Goal: Communication & Community: Share content

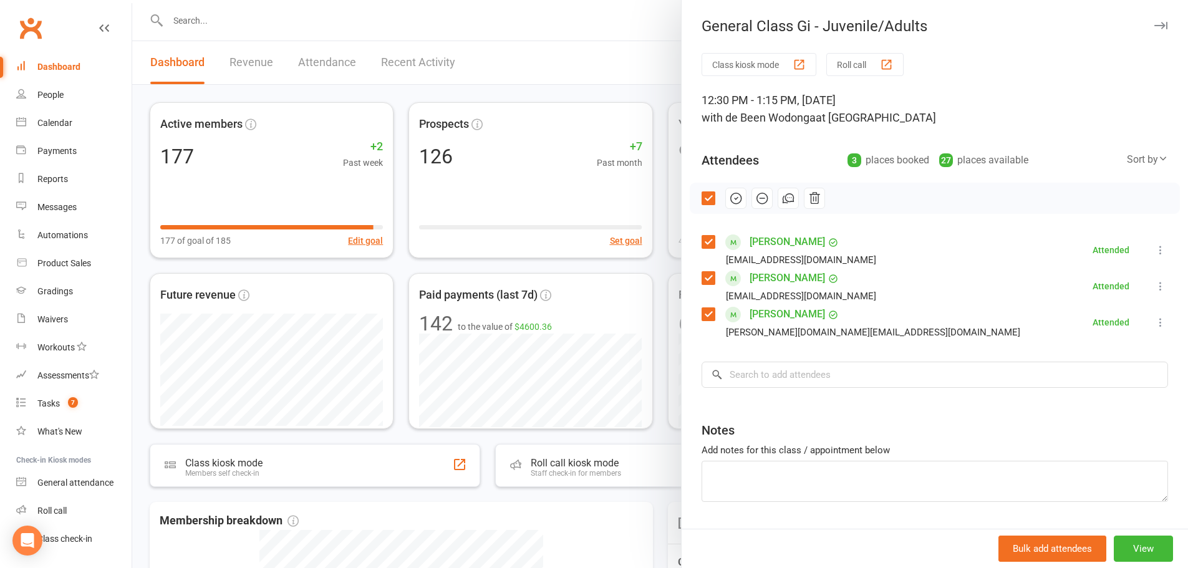
click at [494, 55] on div at bounding box center [660, 284] width 1056 height 568
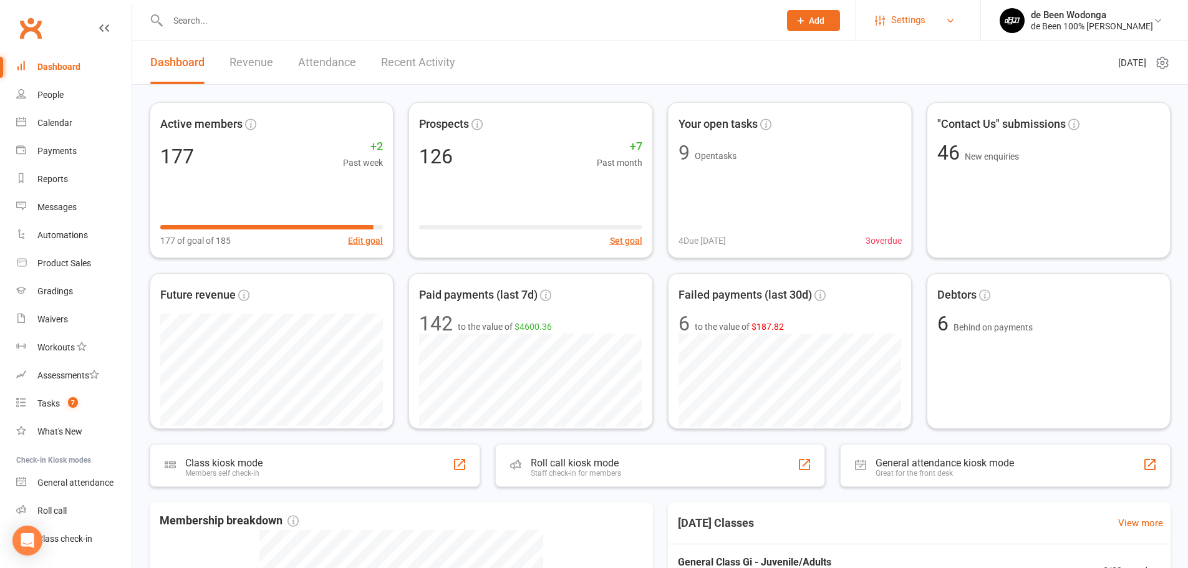
click at [915, 10] on span "Settings" at bounding box center [908, 20] width 34 height 28
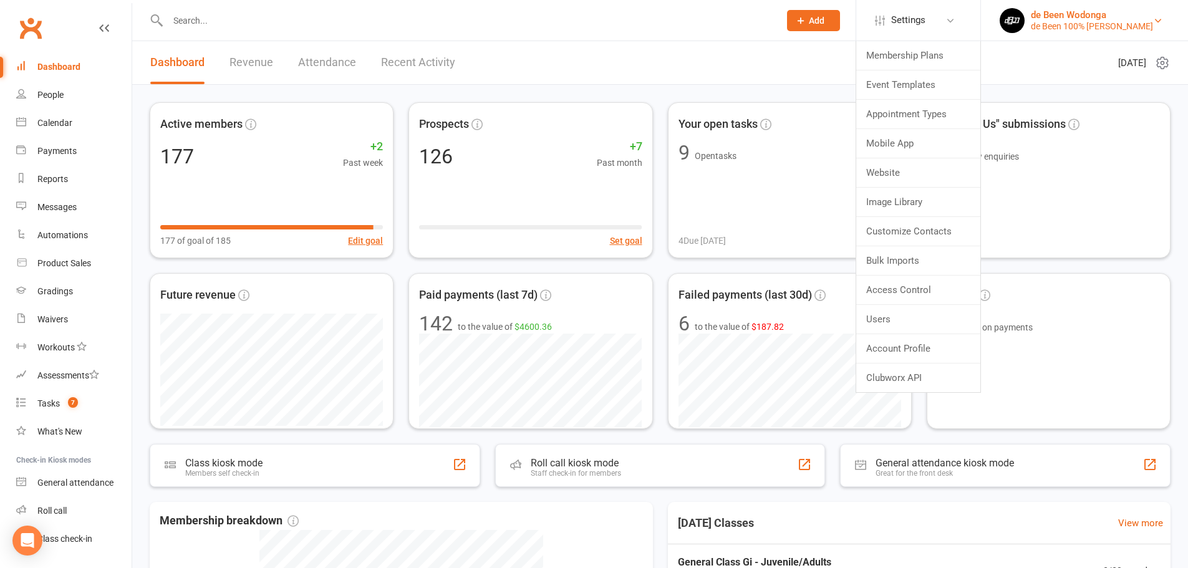
click at [1086, 30] on div "de Been 100% [PERSON_NAME]" at bounding box center [1092, 26] width 122 height 11
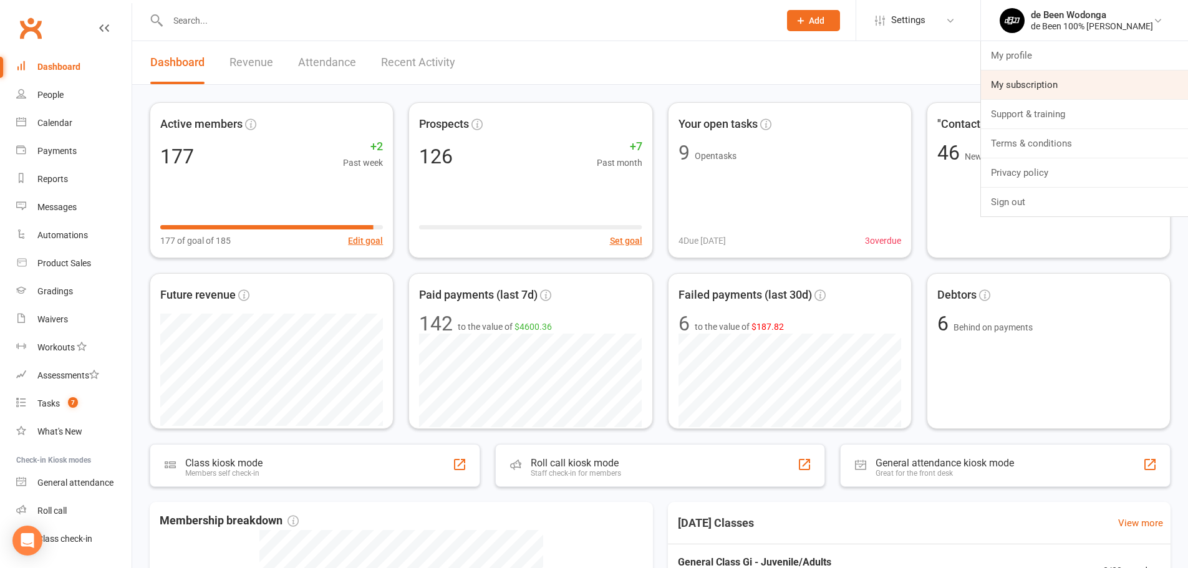
click at [1017, 95] on link "My subscription" at bounding box center [1084, 84] width 207 height 29
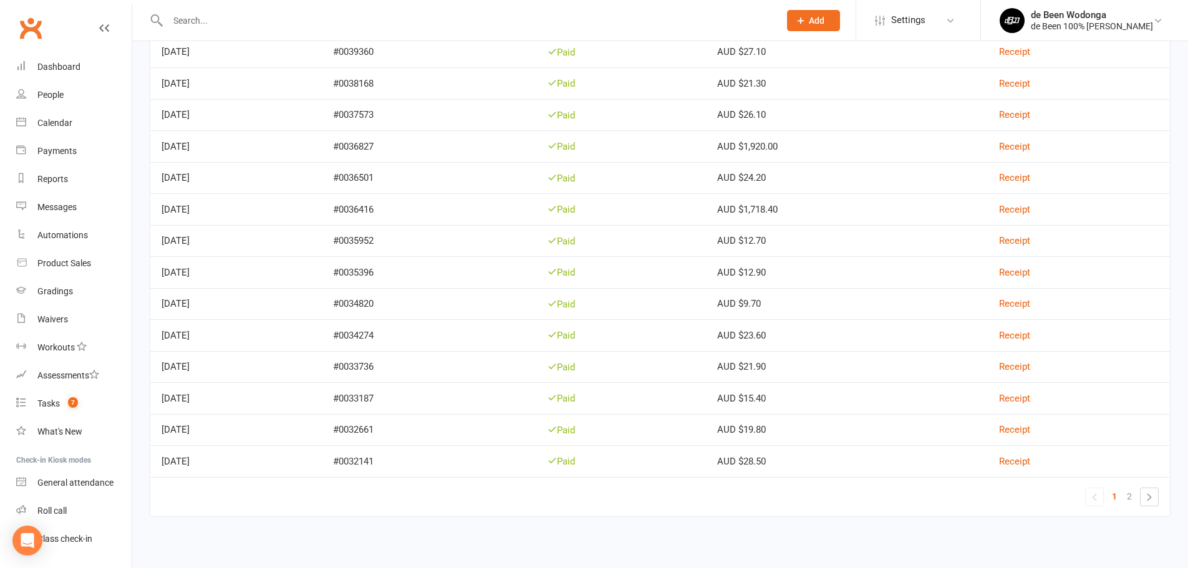
scroll to position [355, 0]
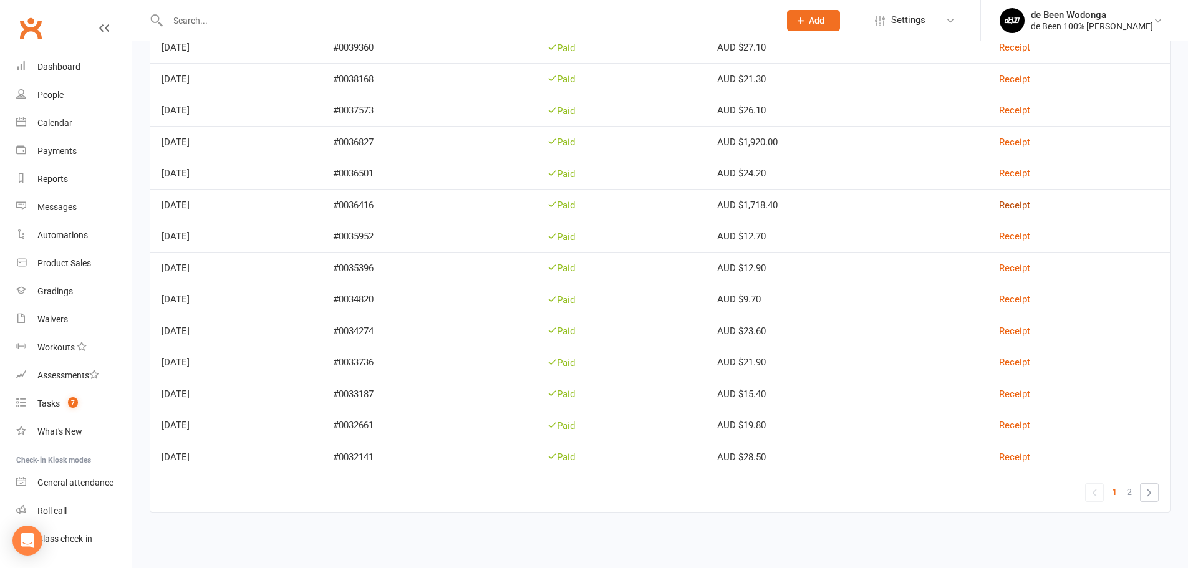
click at [1021, 205] on link "Receipt" at bounding box center [1014, 205] width 31 height 11
click at [1030, 143] on link "Receipt" at bounding box center [1014, 142] width 31 height 11
click at [1028, 332] on link "Receipt" at bounding box center [1014, 330] width 31 height 11
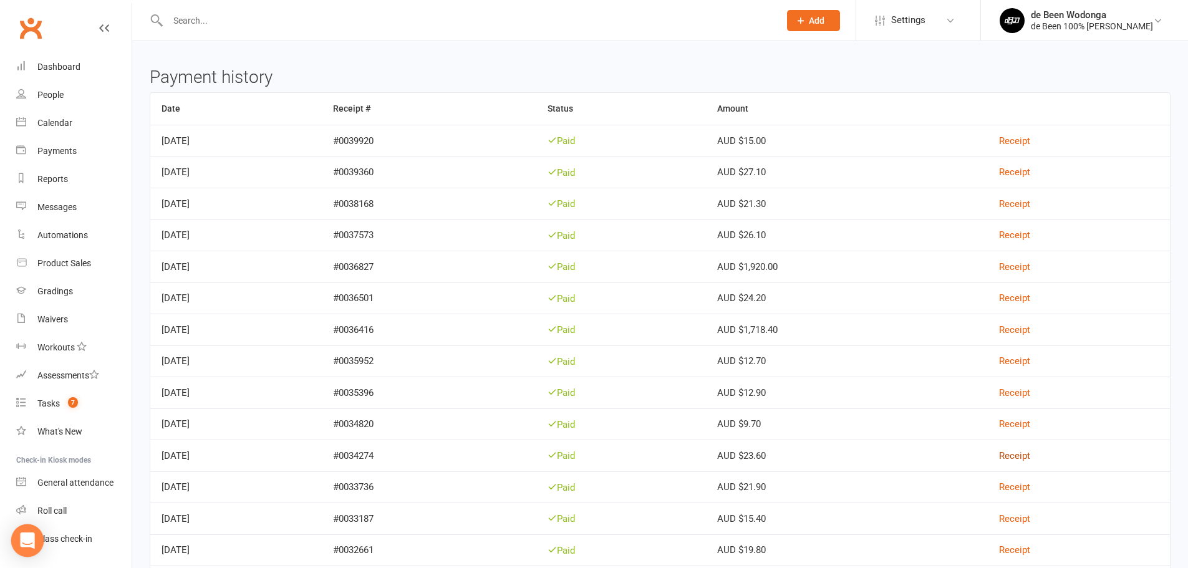
scroll to position [168, 0]
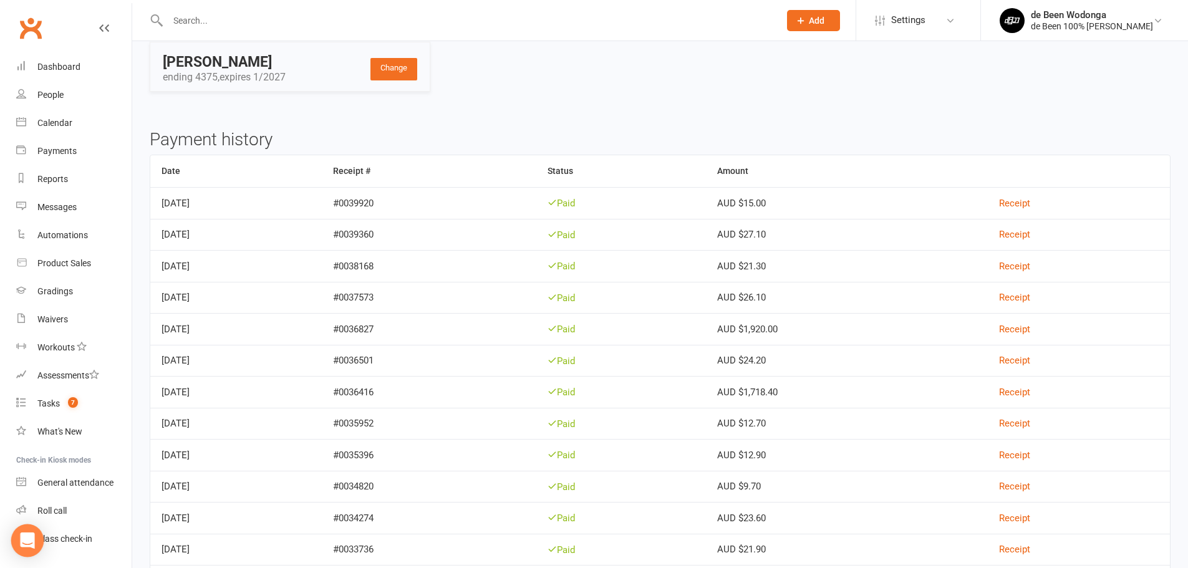
click at [25, 542] on icon "Open Intercom Messenger" at bounding box center [27, 540] width 14 height 16
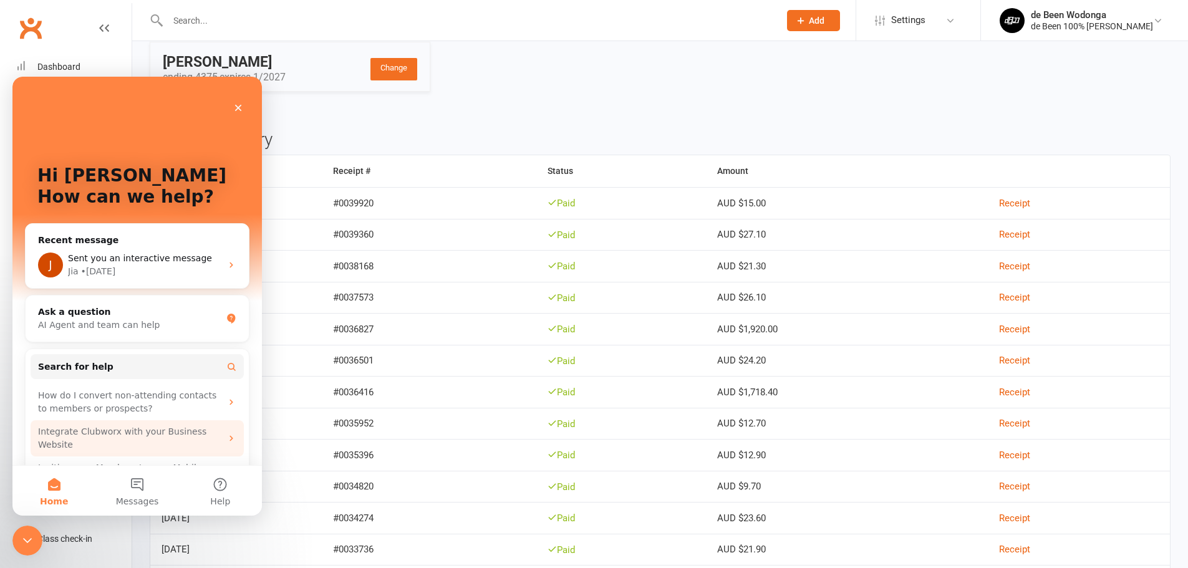
scroll to position [0, 0]
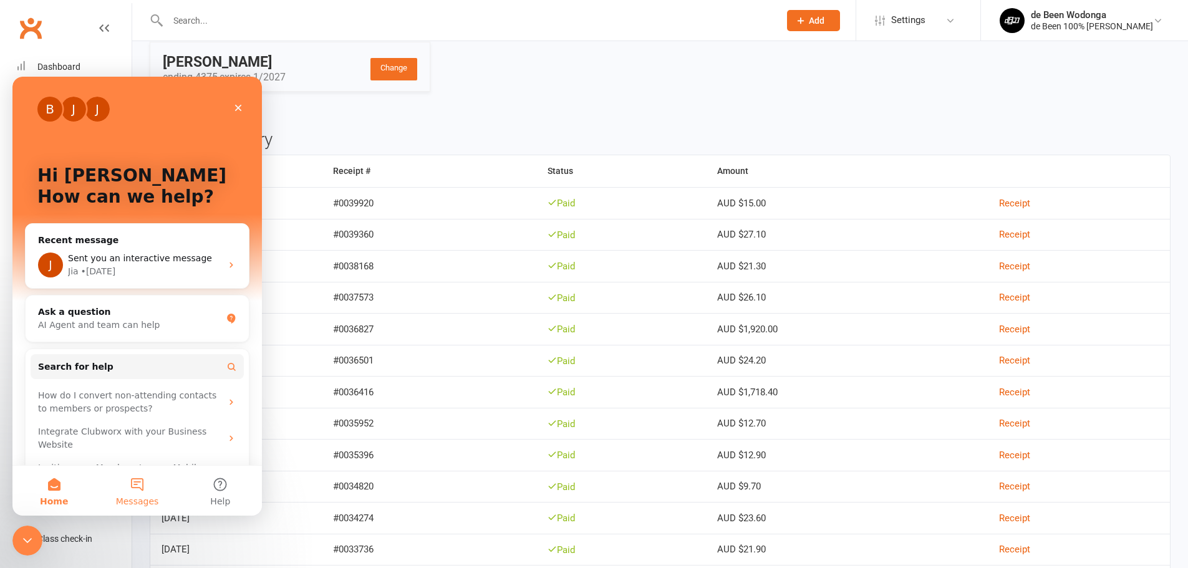
click at [133, 484] on button "Messages" at bounding box center [136, 491] width 83 height 50
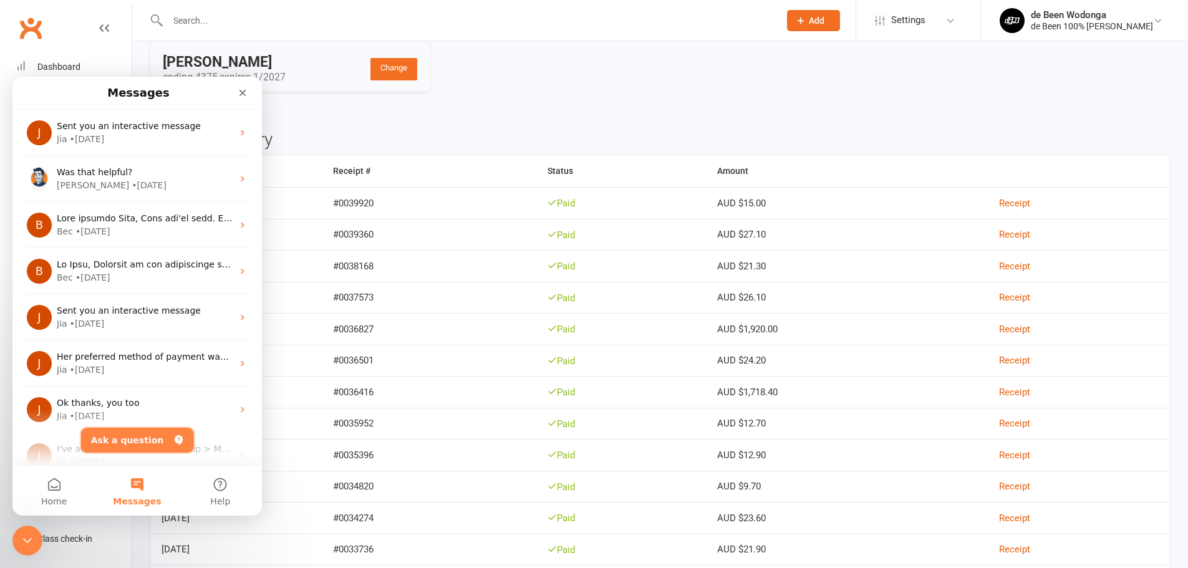
click at [142, 436] on button "Ask a question" at bounding box center [137, 440] width 113 height 25
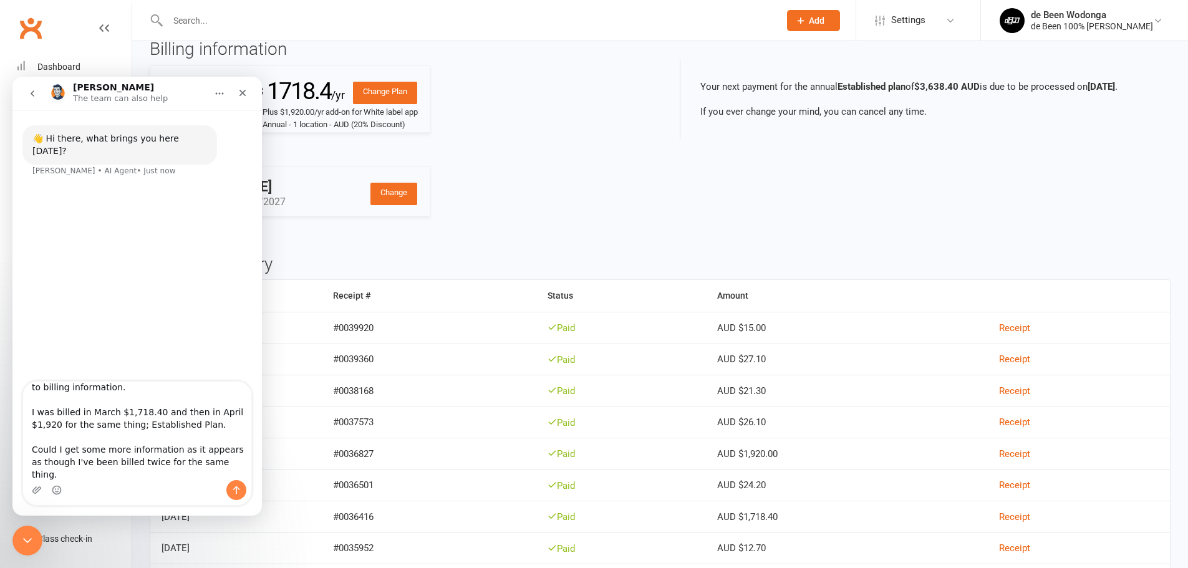
scroll to position [33, 0]
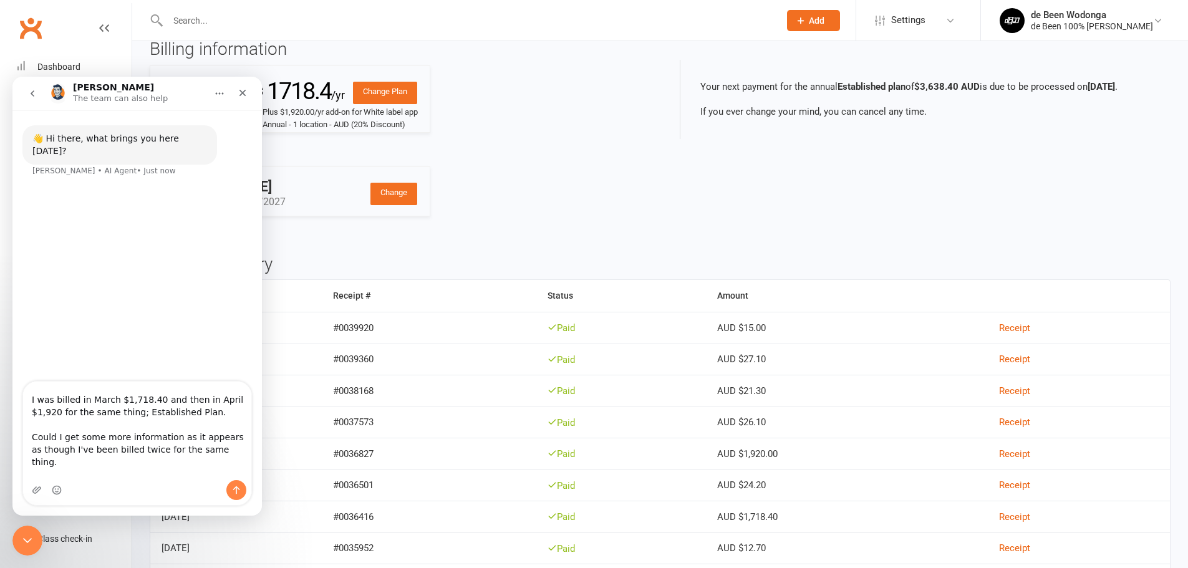
type textarea "Hi team, I'm looking for some help with regards to billing information. I was b…"
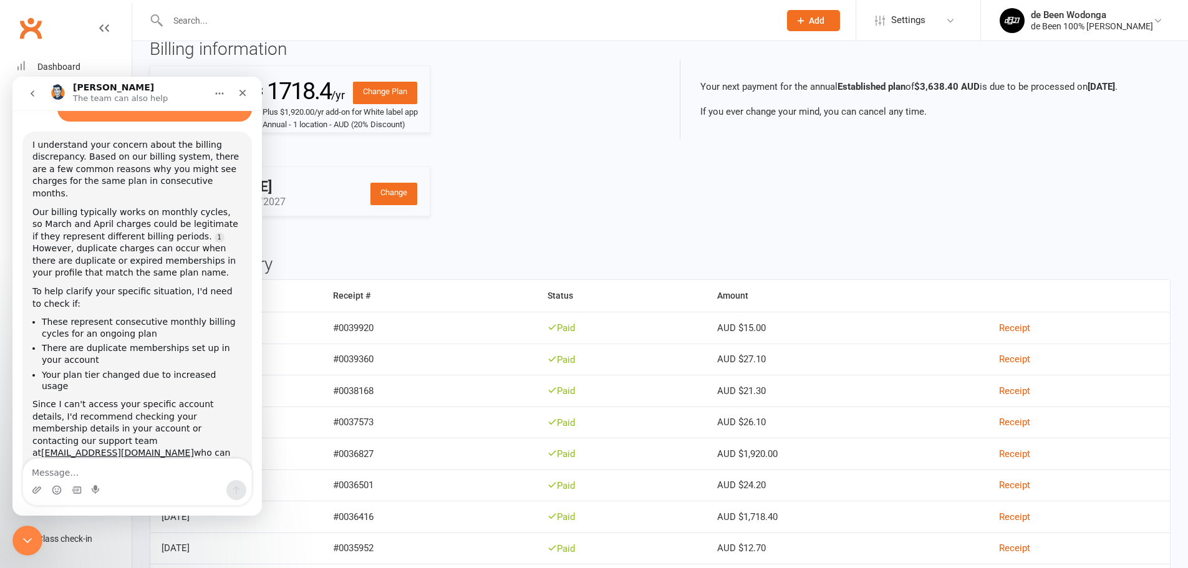
scroll to position [198, 0]
type textarea "no"
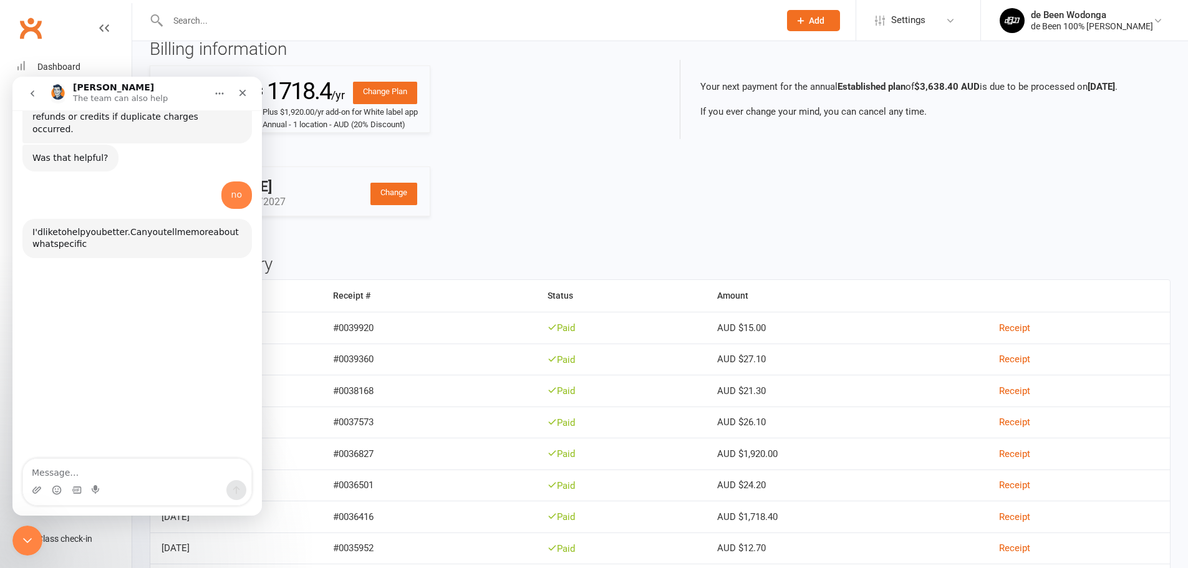
scroll to position [571, 0]
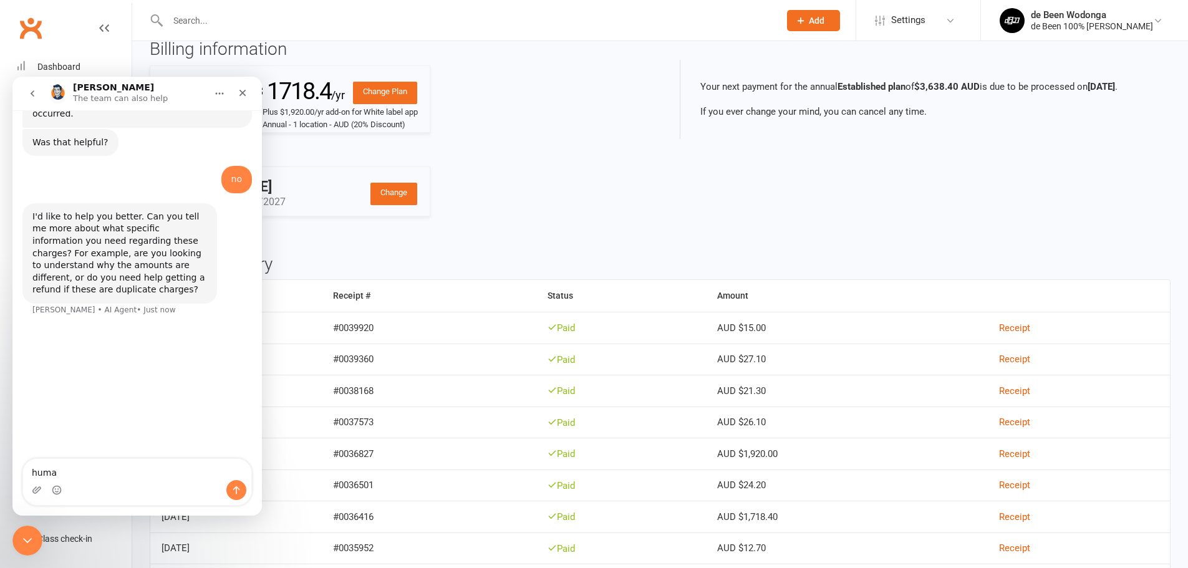
type textarea "human"
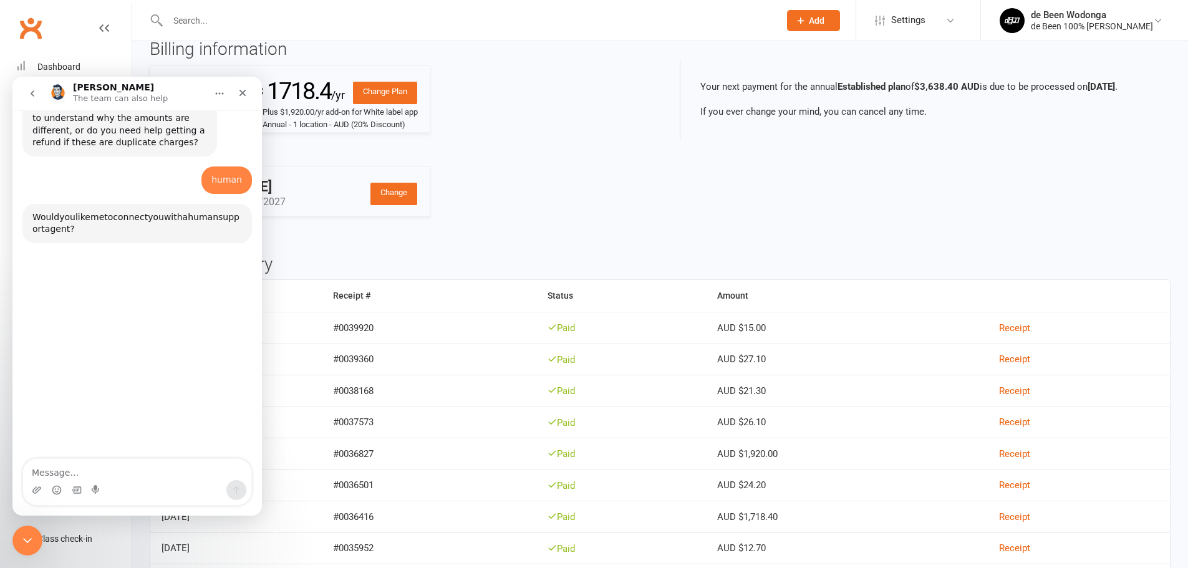
scroll to position [719, 0]
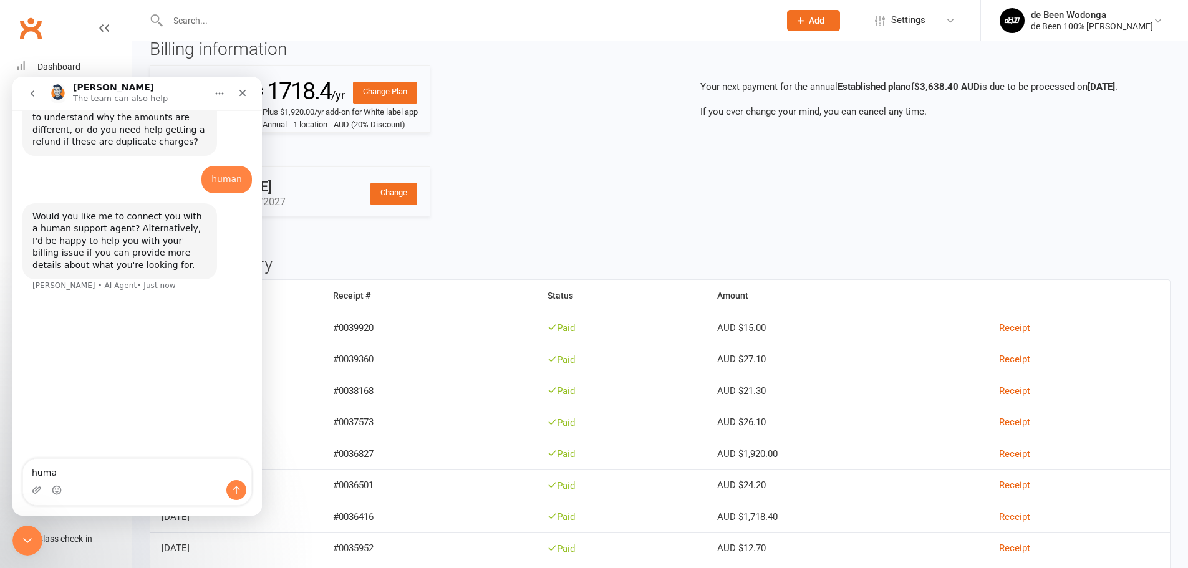
type textarea "human"
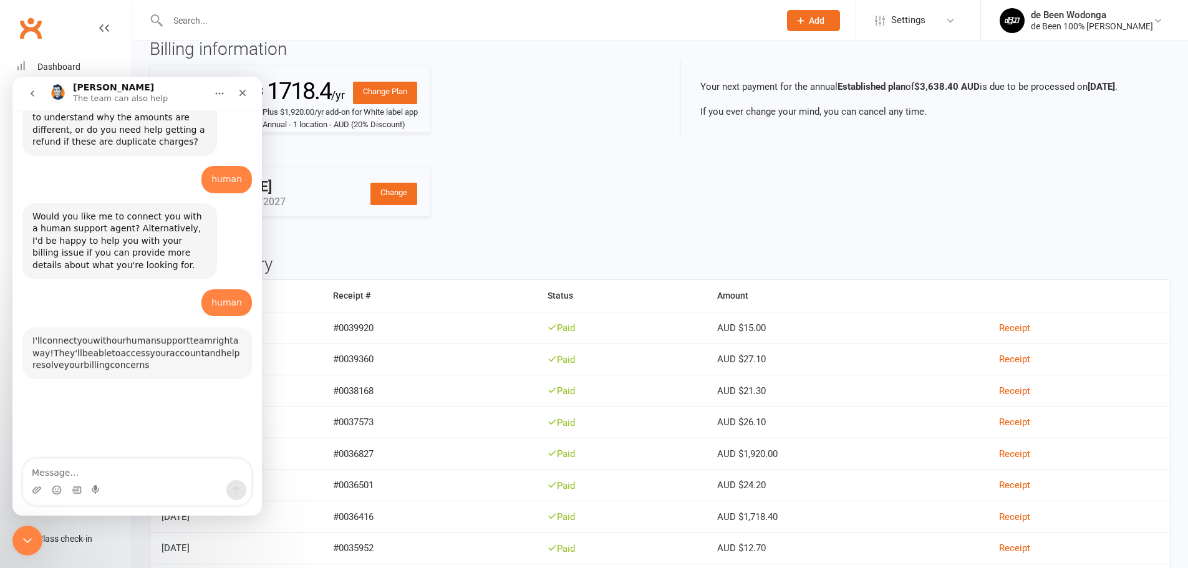
scroll to position [842, 0]
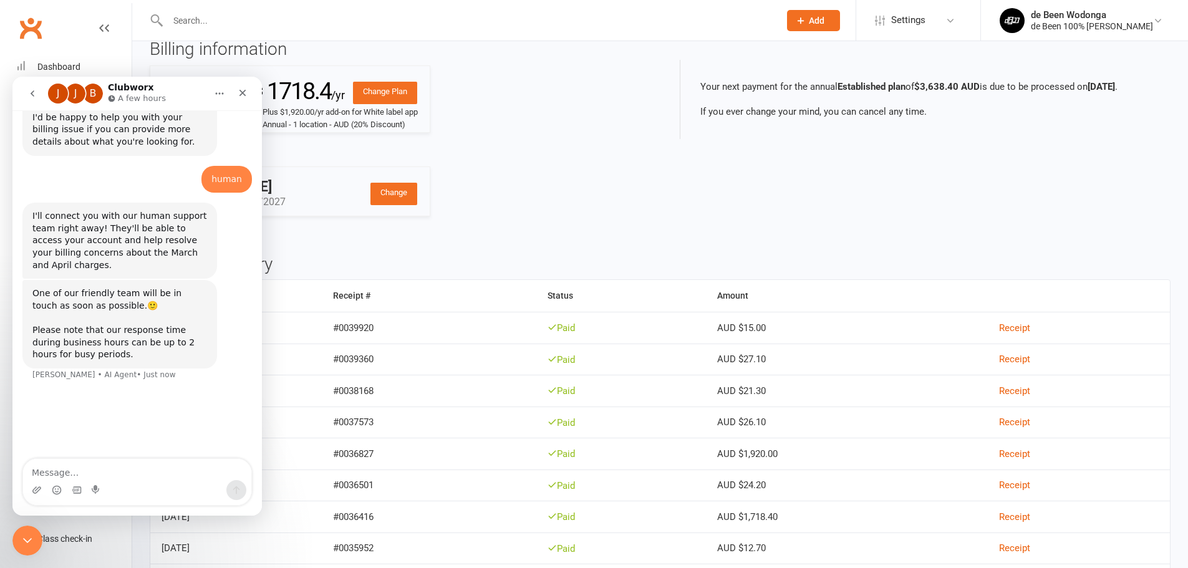
click at [607, 98] on div "Billing information Change Plan Established Billed annual $ 1718.4 /yr Plus $1,…" at bounding box center [400, 137] width 520 height 195
click at [24, 537] on icon "Close Intercom Messenger" at bounding box center [25, 538] width 15 height 15
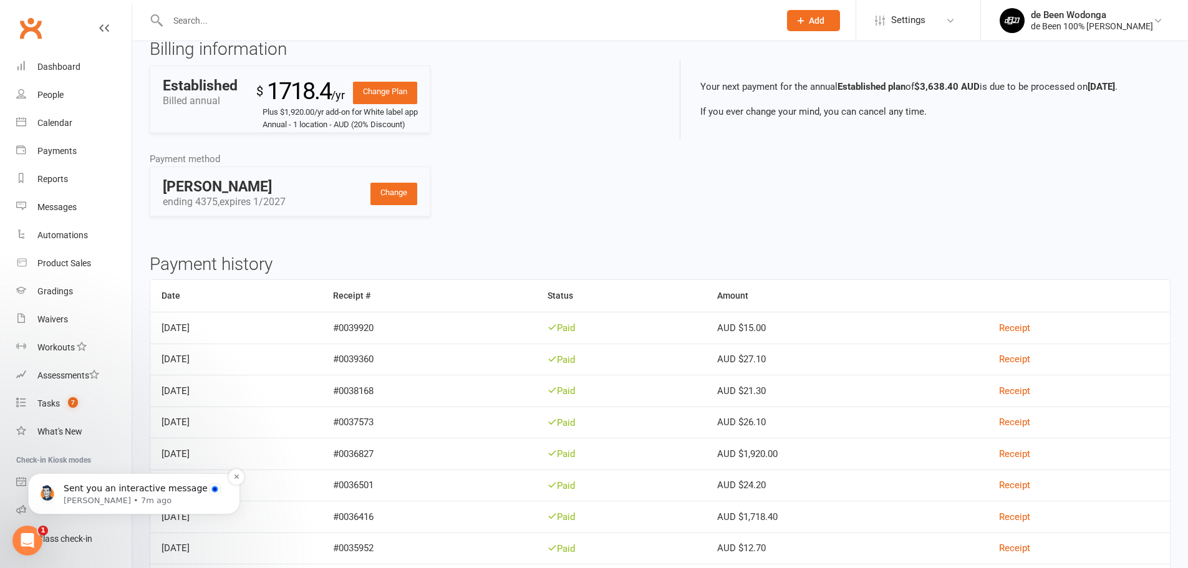
scroll to position [1000, 0]
drag, startPoint x: 19, startPoint y: 537, endPoint x: 22, endPoint y: 543, distance: 7.0
click at [19, 537] on icon "Open Intercom Messenger" at bounding box center [26, 539] width 21 height 21
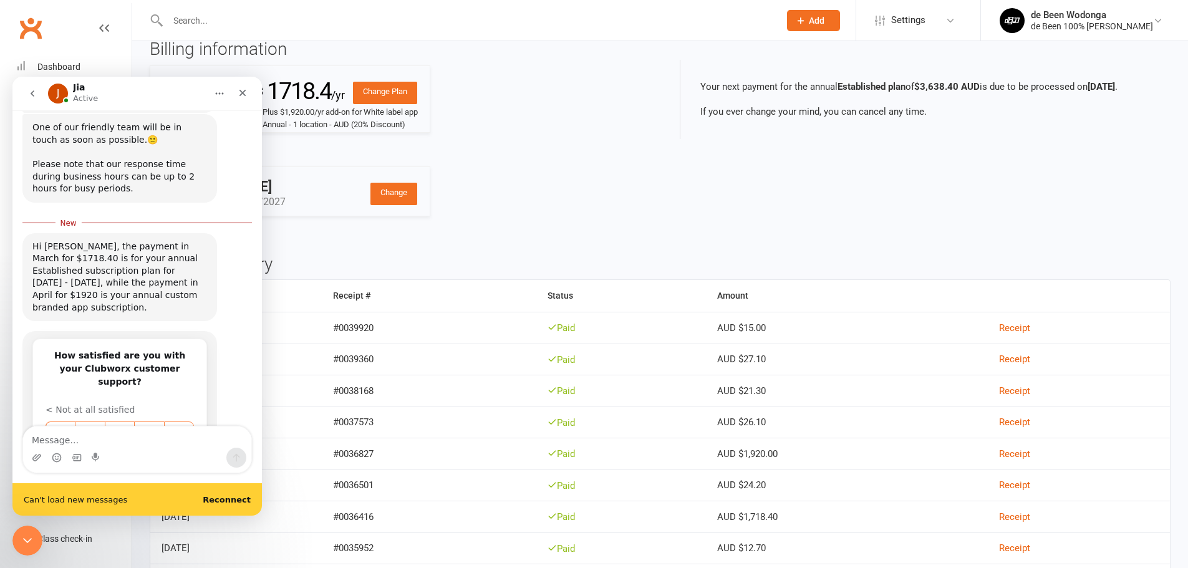
scroll to position [1021, 0]
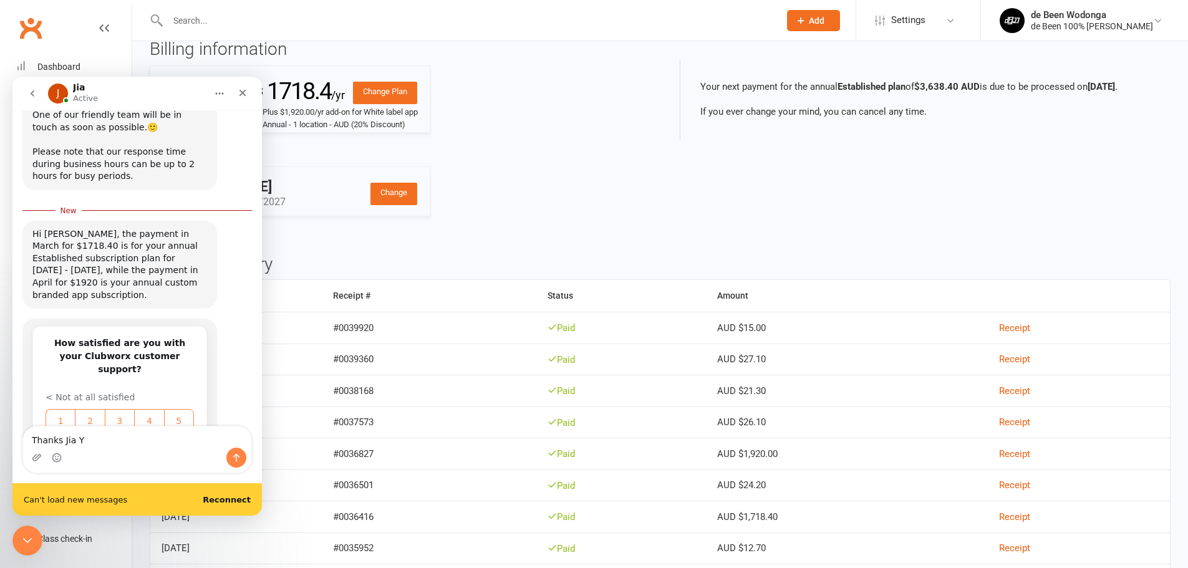
type textarea "Thanks [PERSON_NAME]"
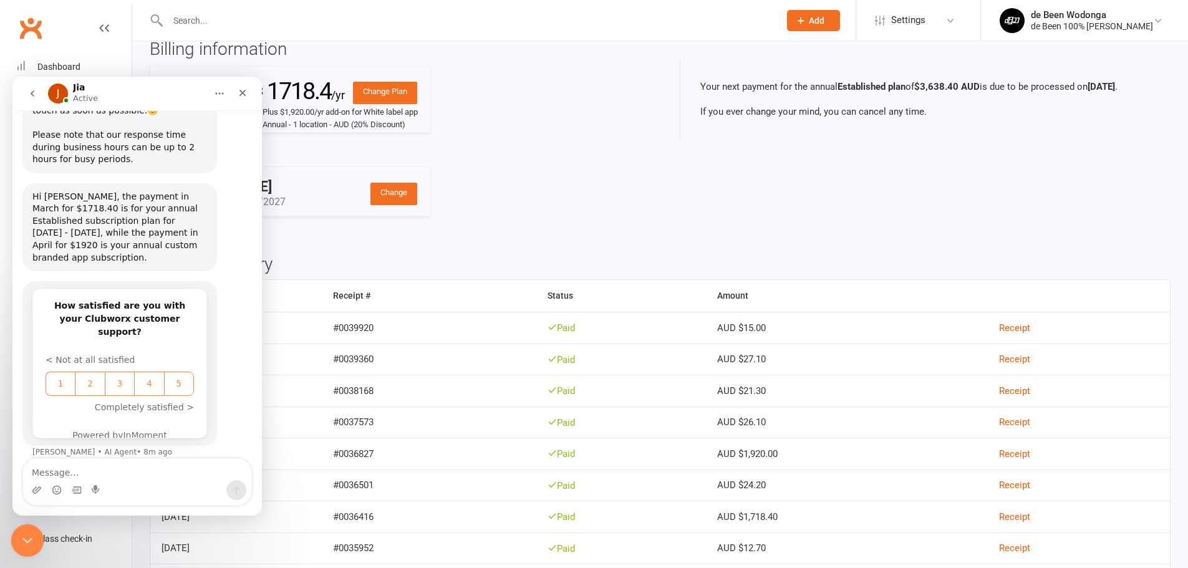
scroll to position [1034, 0]
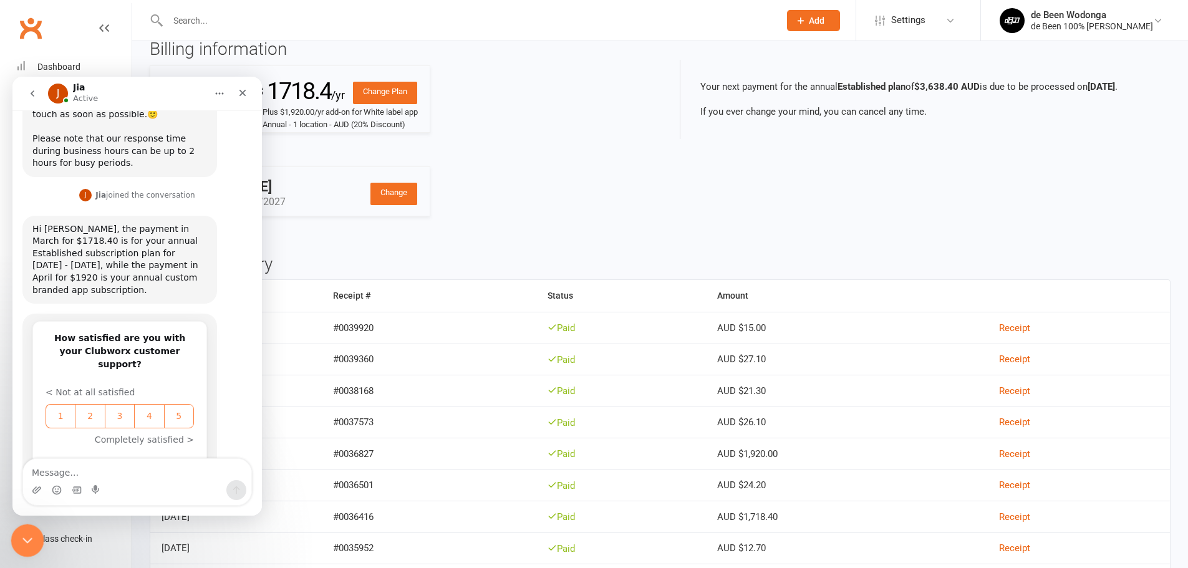
drag, startPoint x: 27, startPoint y: 1082, endPoint x: 20, endPoint y: 539, distance: 543.1
click at [19, 539] on icon "Close Intercom Messenger" at bounding box center [25, 538] width 15 height 15
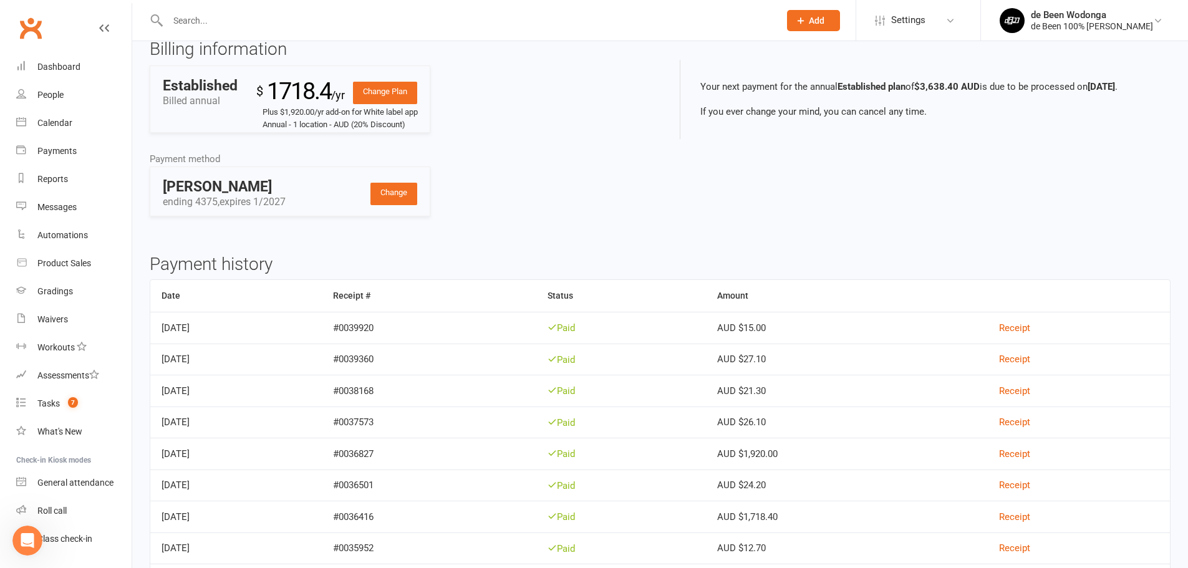
click at [546, 22] on input "text" at bounding box center [467, 20] width 607 height 17
click at [379, 92] on link "Change Plan" at bounding box center [385, 93] width 64 height 22
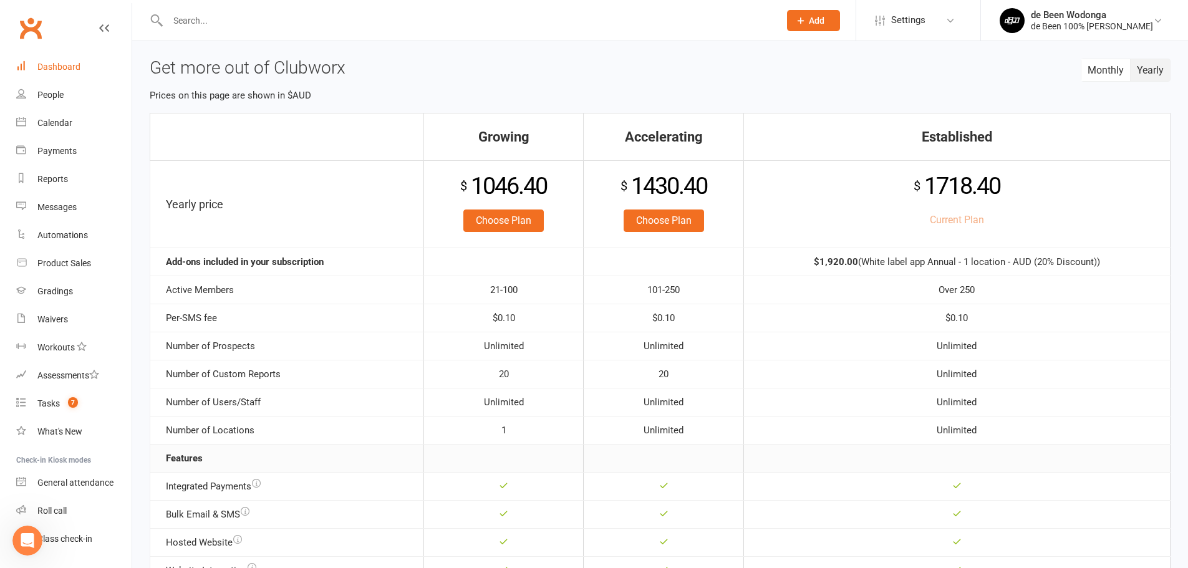
click at [46, 64] on div "Dashboard" at bounding box center [58, 67] width 43 height 10
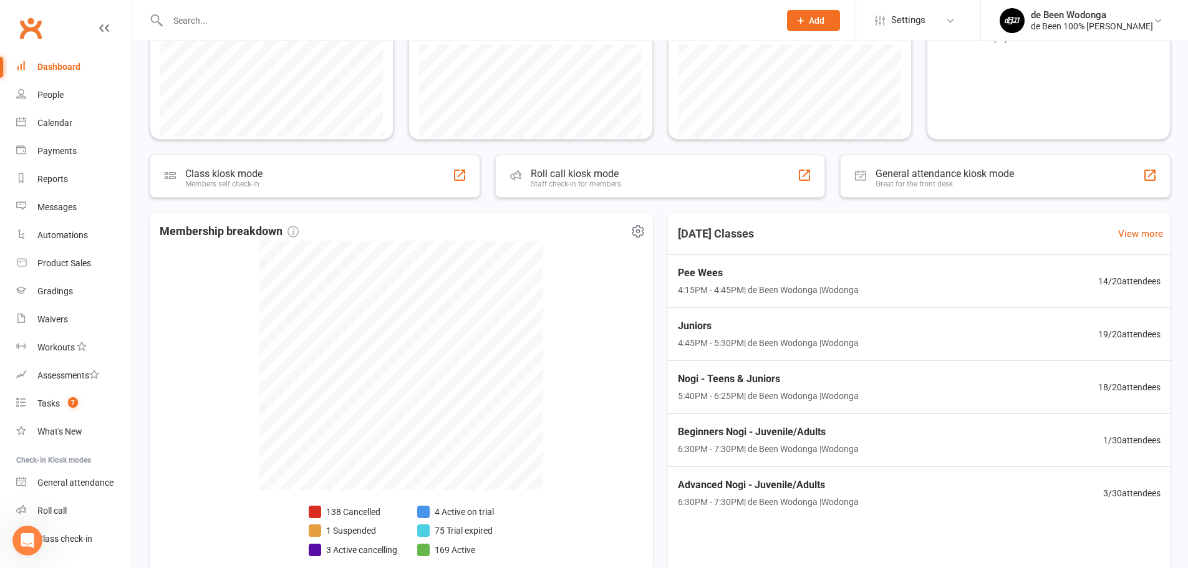
scroll to position [312, 0]
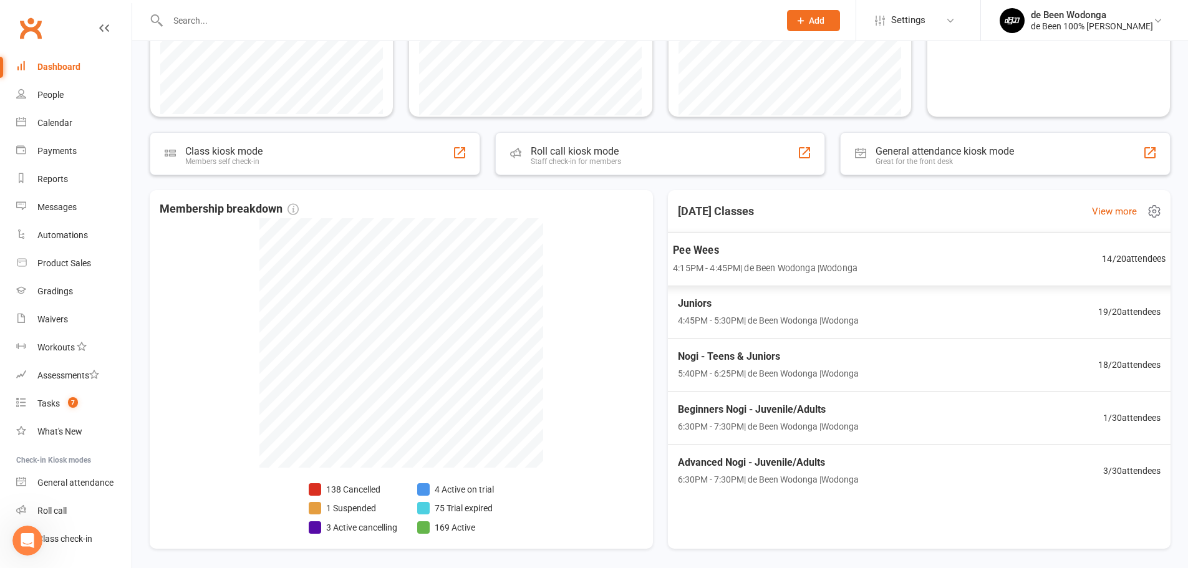
click at [790, 254] on span "Pee Wees" at bounding box center [765, 250] width 185 height 16
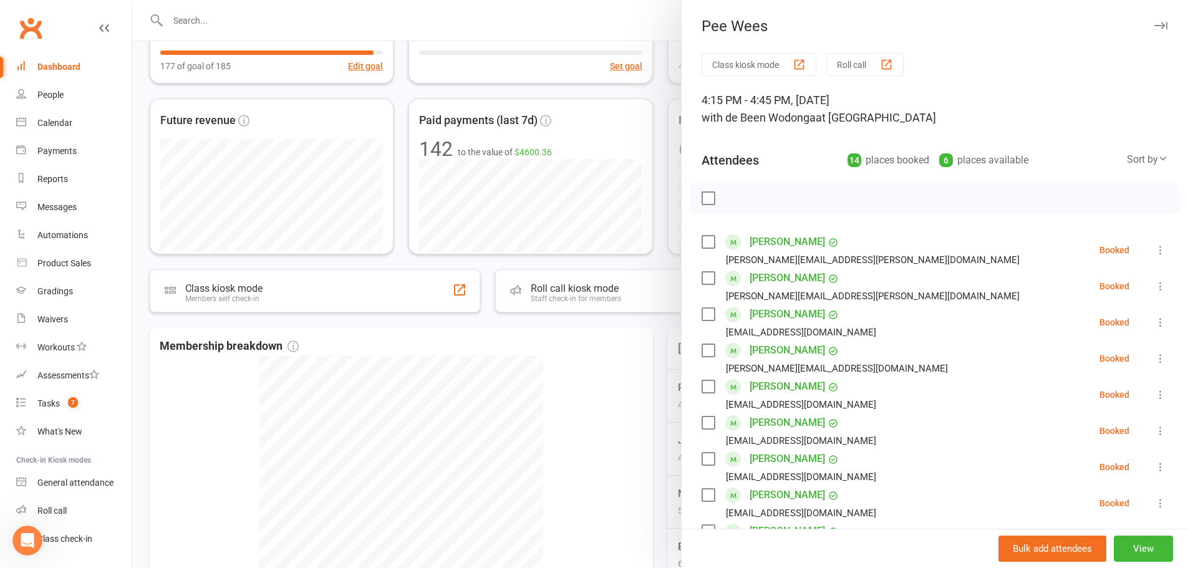
scroll to position [171, 0]
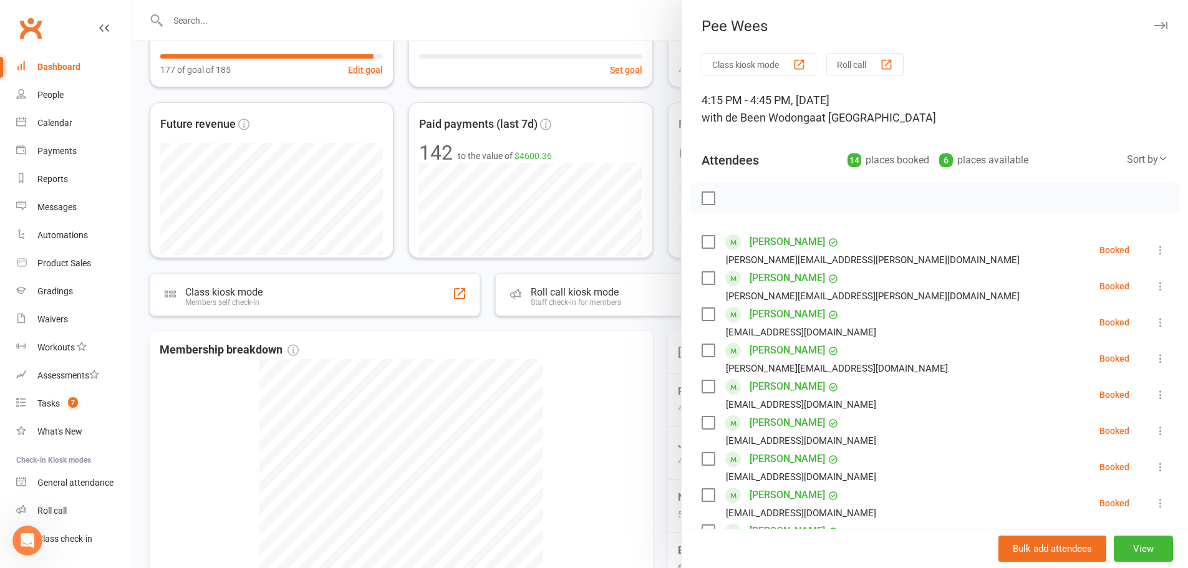
click at [633, 345] on div at bounding box center [660, 284] width 1056 height 568
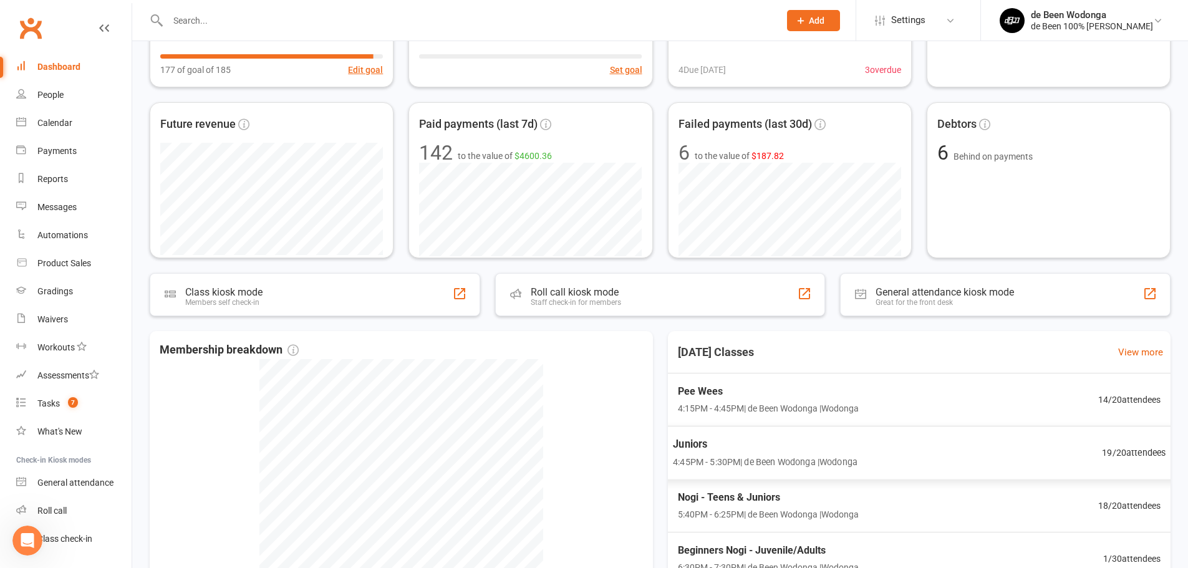
click at [986, 465] on div "Juniors 4:45PM - 5:30PM | de Been Wodonga | [GEOGRAPHIC_DATA] 19 / 20 attendees" at bounding box center [918, 453] width 523 height 54
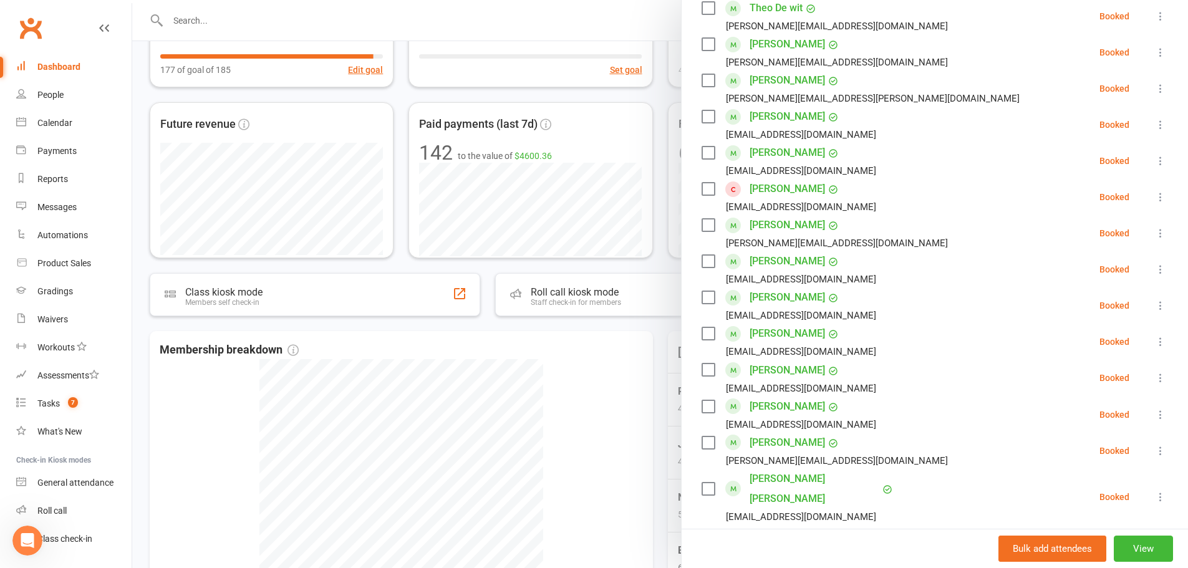
scroll to position [436, 0]
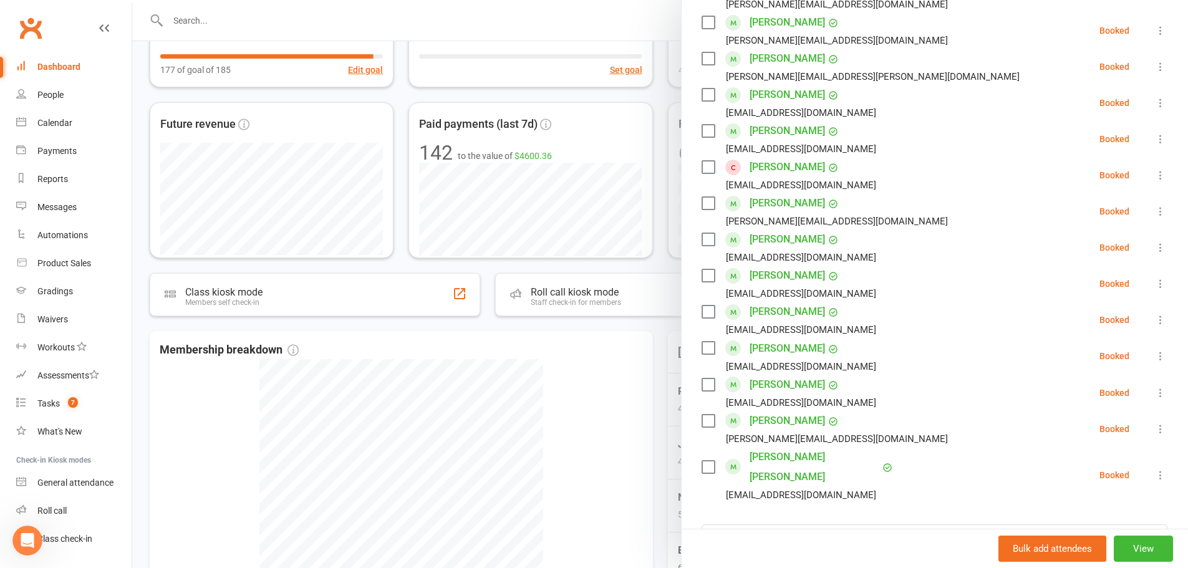
click at [650, 388] on div at bounding box center [660, 284] width 1056 height 568
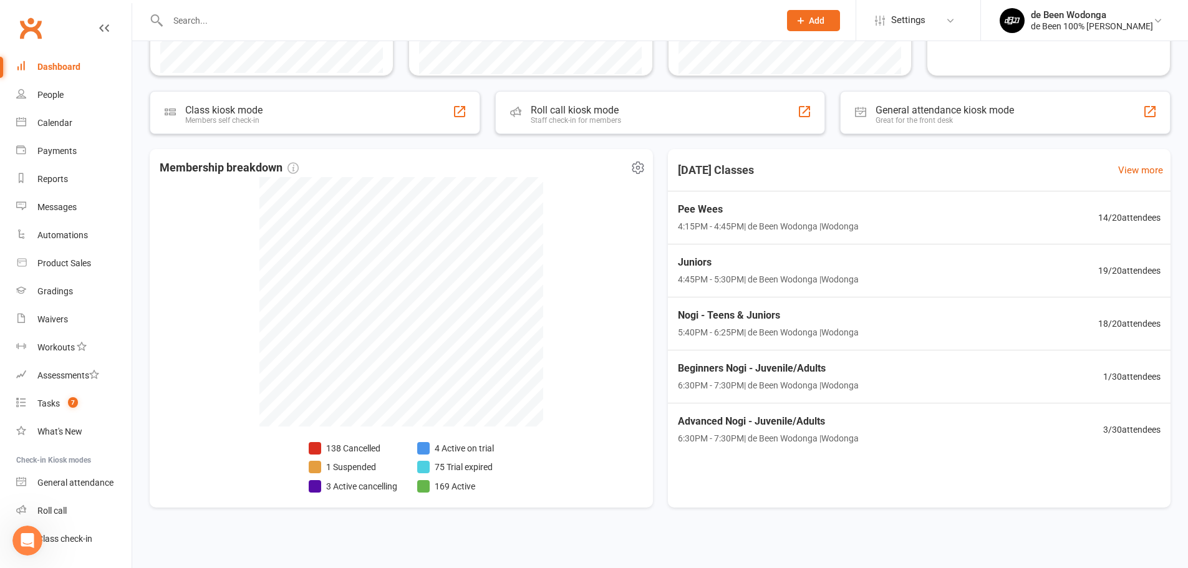
scroll to position [358, 0]
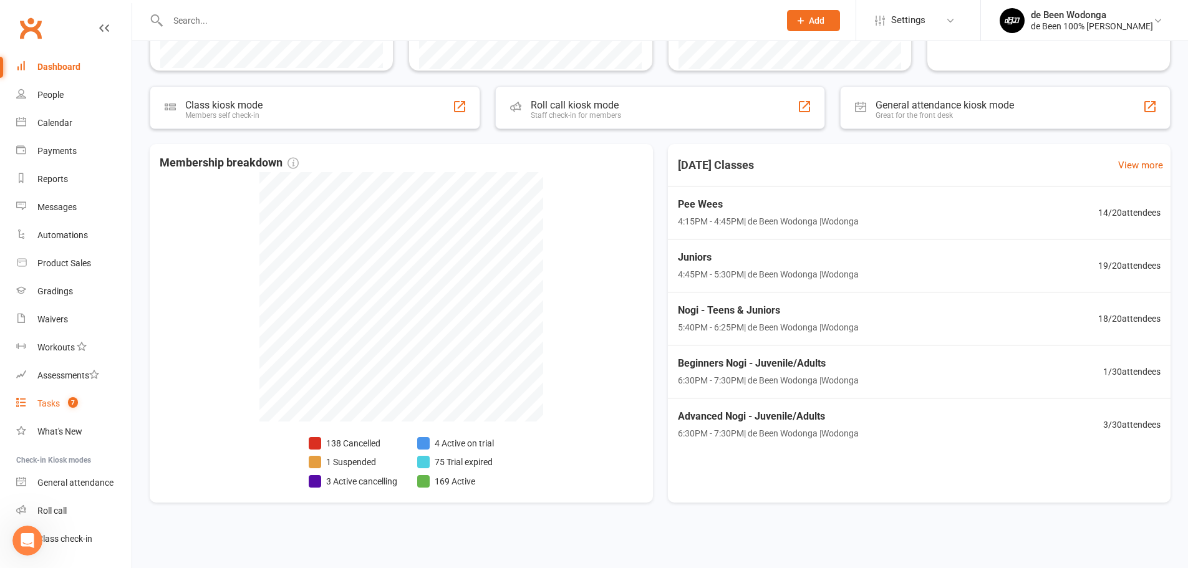
click at [47, 397] on link "Tasks 7" at bounding box center [73, 404] width 115 height 28
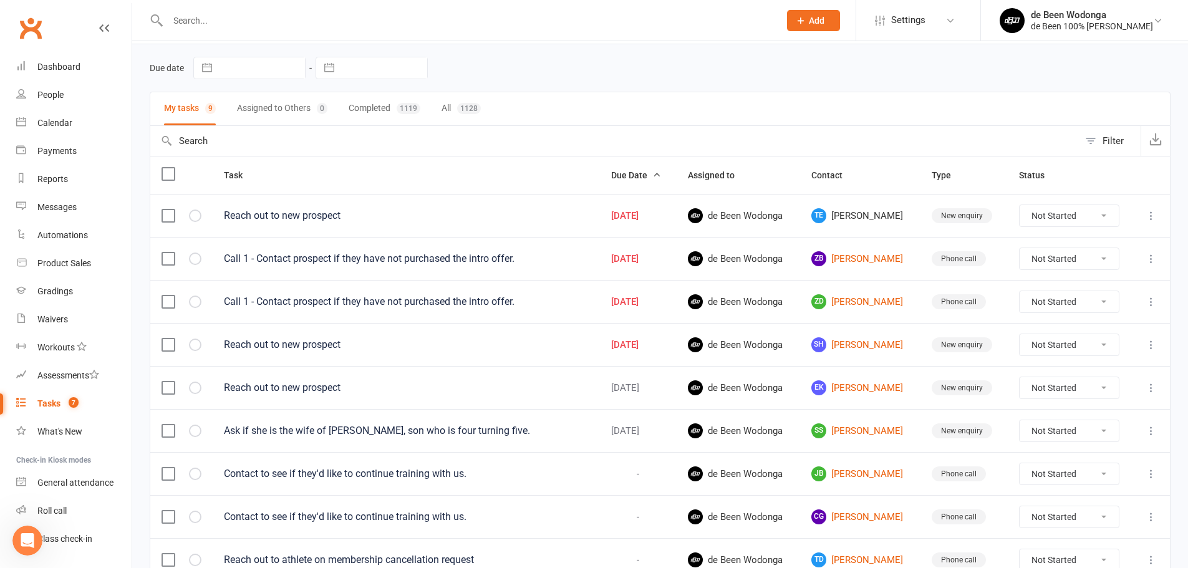
scroll to position [62, 0]
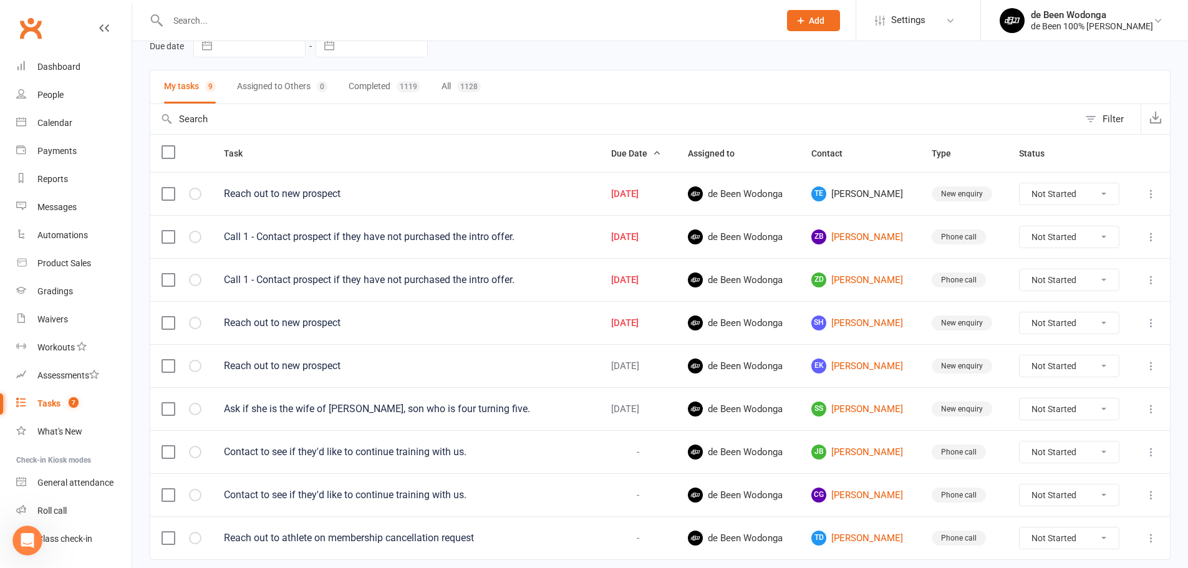
click at [1055, 200] on select "Not Started In Progress Waiting Complete" at bounding box center [1068, 193] width 99 height 21
click at [1028, 183] on select "Not Started In Progress Waiting Complete" at bounding box center [1068, 193] width 99 height 21
select select "unstarted"
select select "waiting"
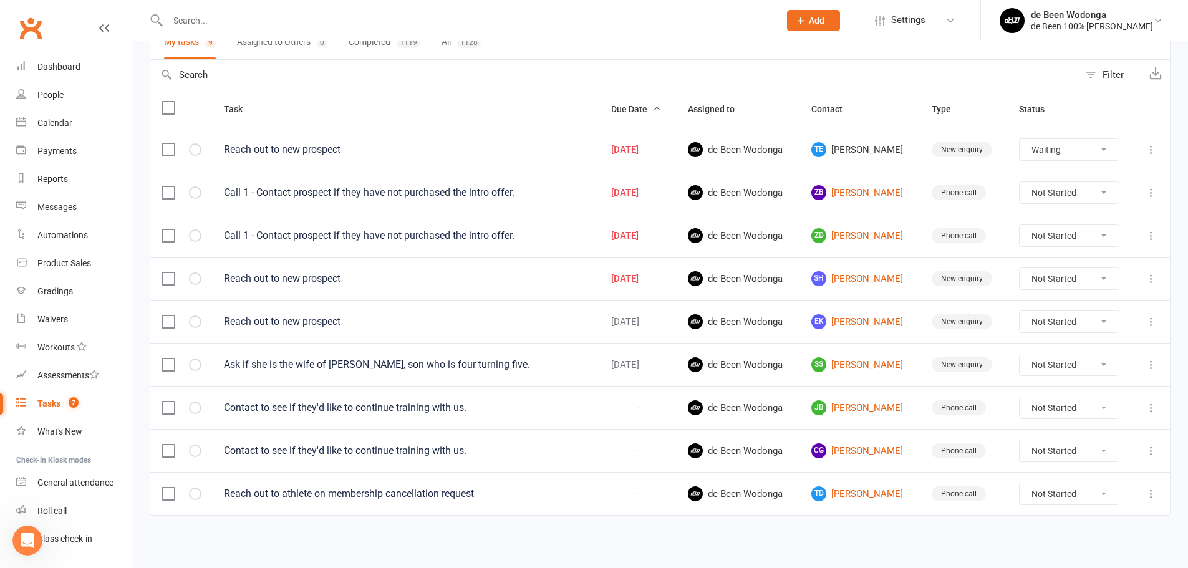
click at [168, 495] on label at bounding box center [167, 494] width 12 height 12
click at [168, 488] on input "checkbox" at bounding box center [167, 488] width 12 height 0
select select "waiting"
click at [1031, 537] on button "Remove" at bounding box center [1039, 539] width 80 height 26
select select "waiting"
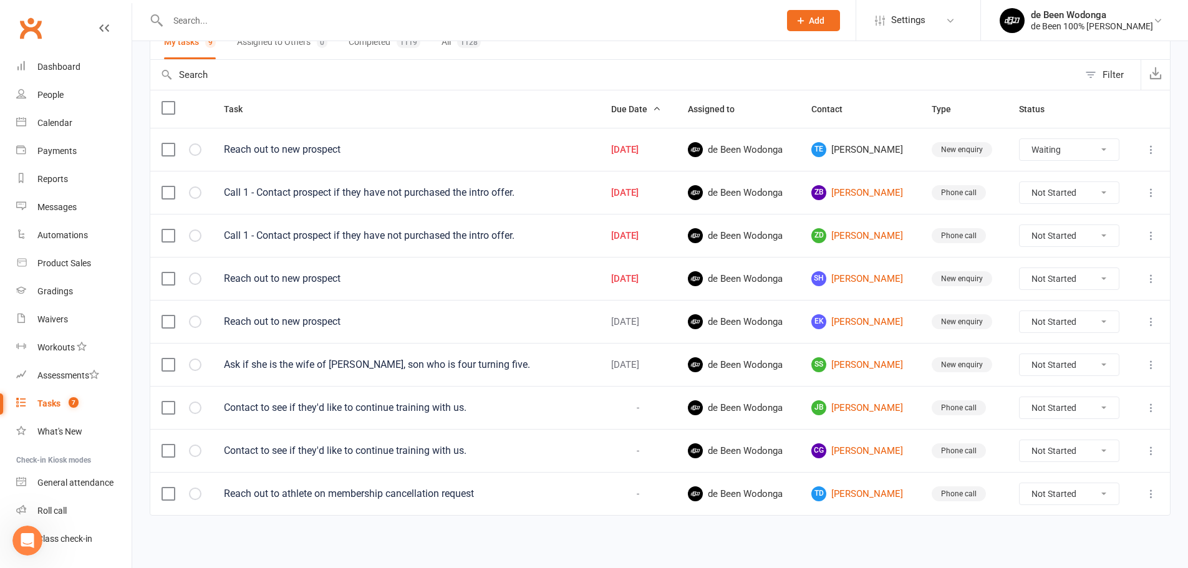
select select "waiting"
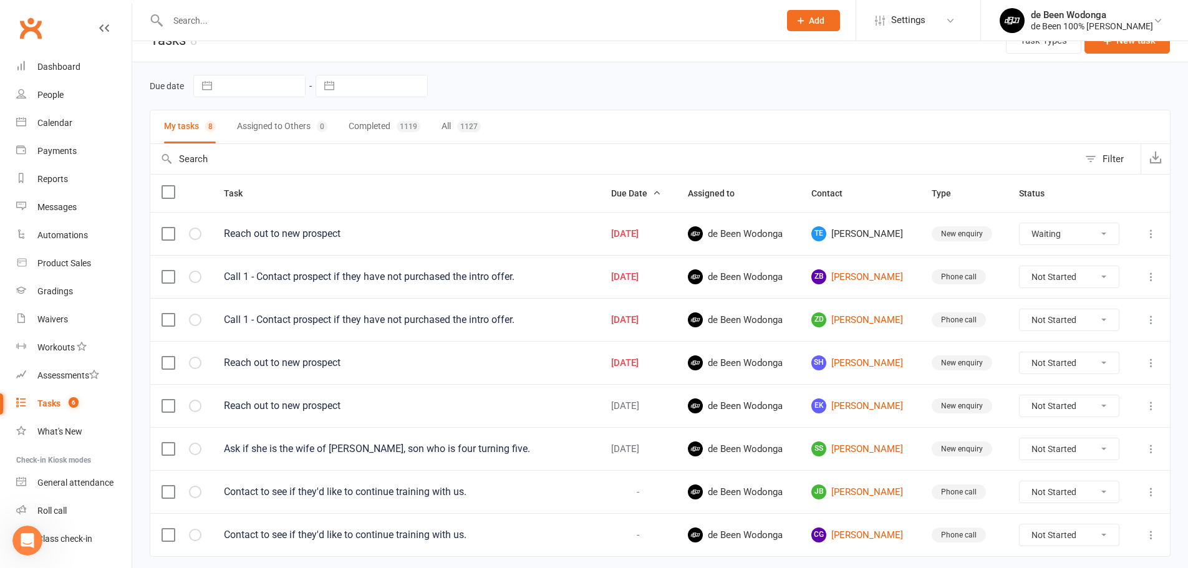
scroll to position [0, 0]
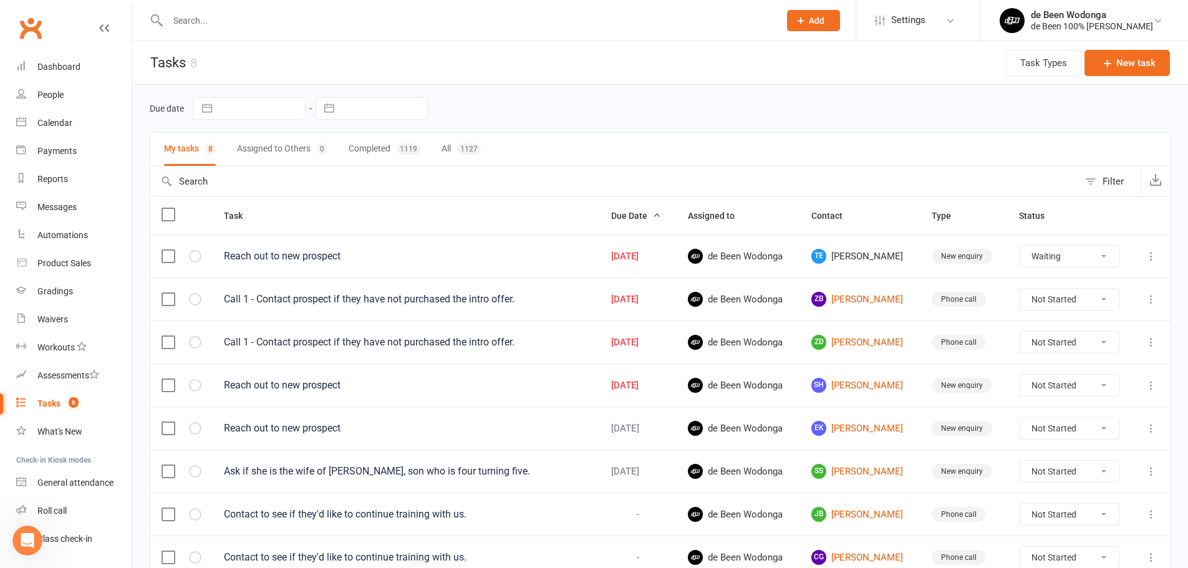
click at [209, 17] on input "text" at bounding box center [467, 20] width 607 height 17
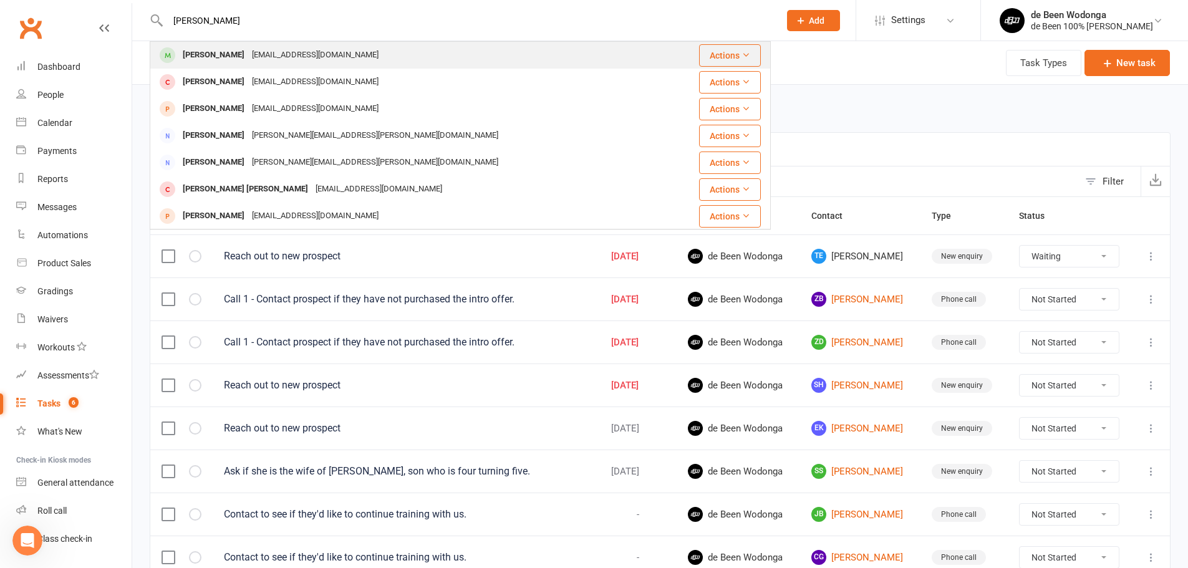
type input "[PERSON_NAME]"
click at [208, 57] on div "[PERSON_NAME]" at bounding box center [213, 55] width 69 height 18
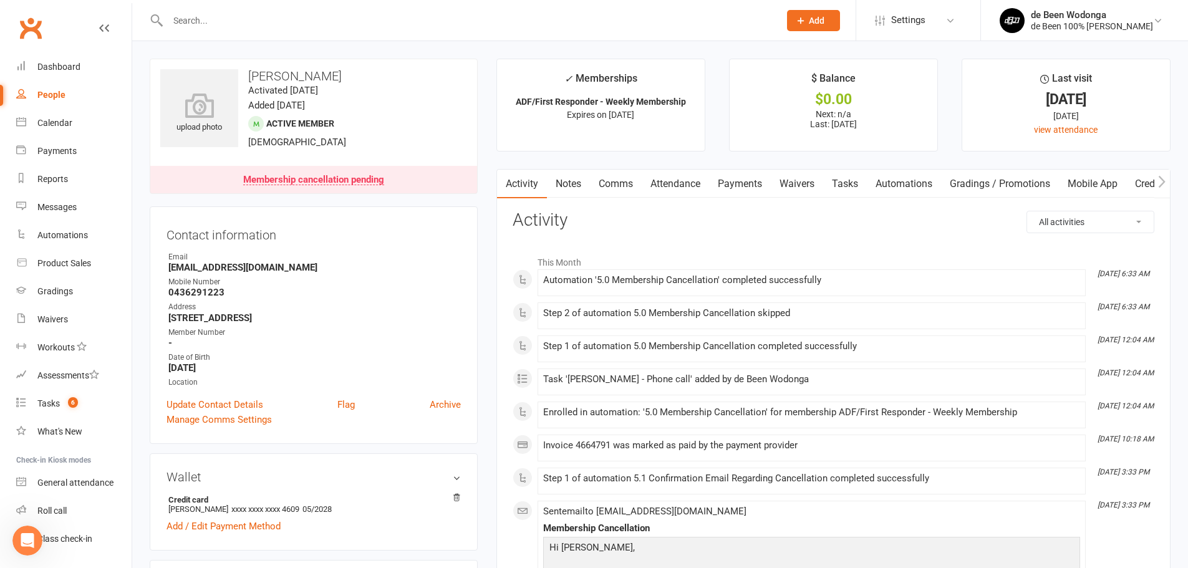
click at [835, 178] on link "Tasks" at bounding box center [845, 184] width 44 height 29
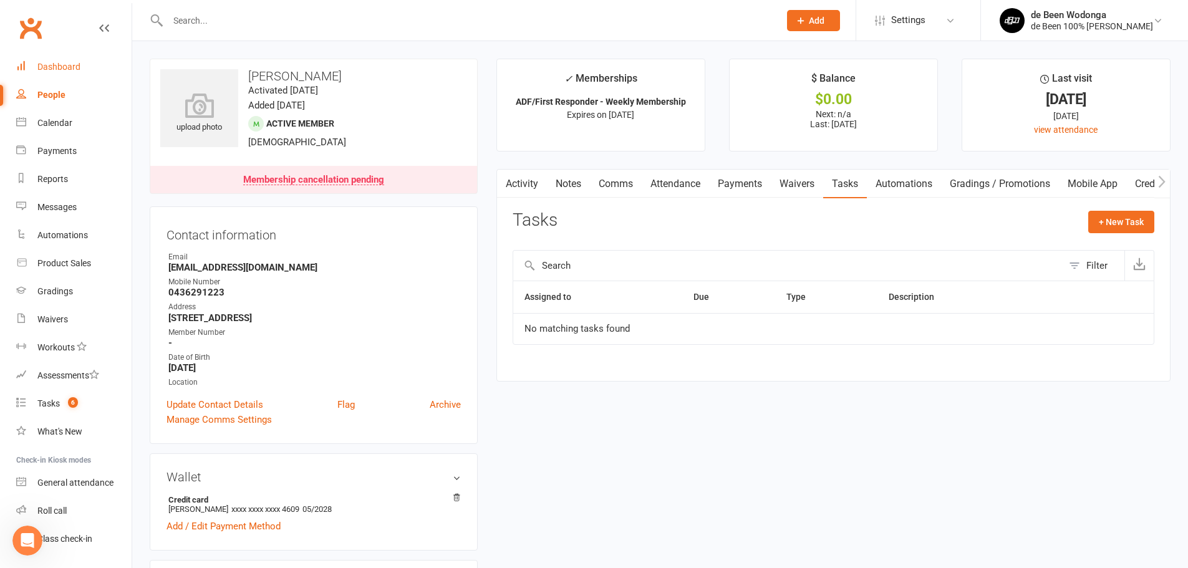
click at [74, 75] on link "Dashboard" at bounding box center [73, 67] width 115 height 28
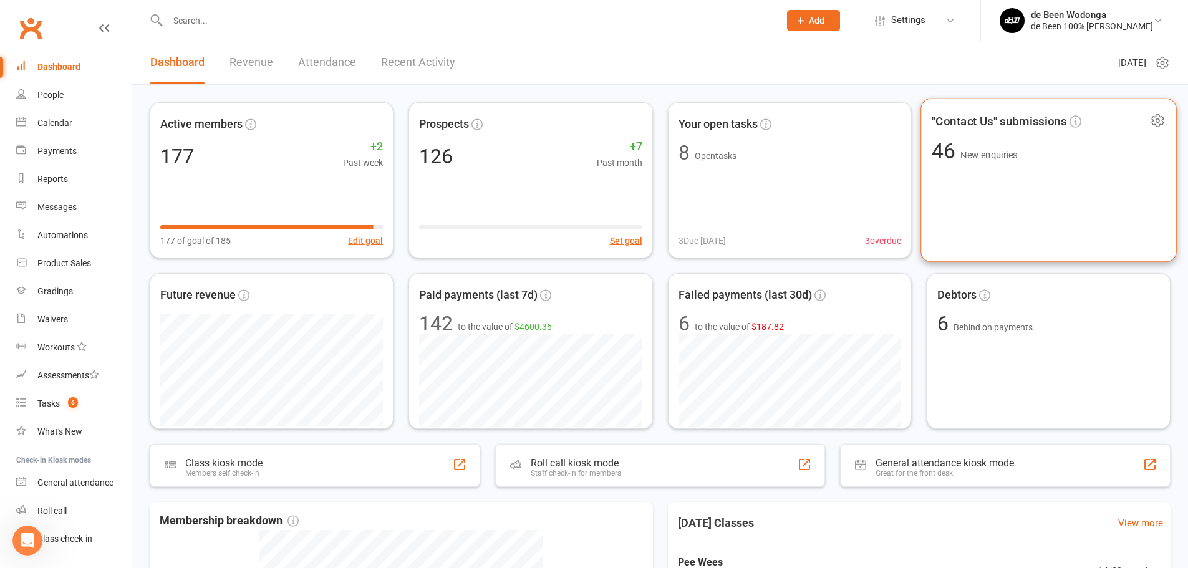
click at [986, 155] on span "New enquiries" at bounding box center [988, 155] width 57 height 11
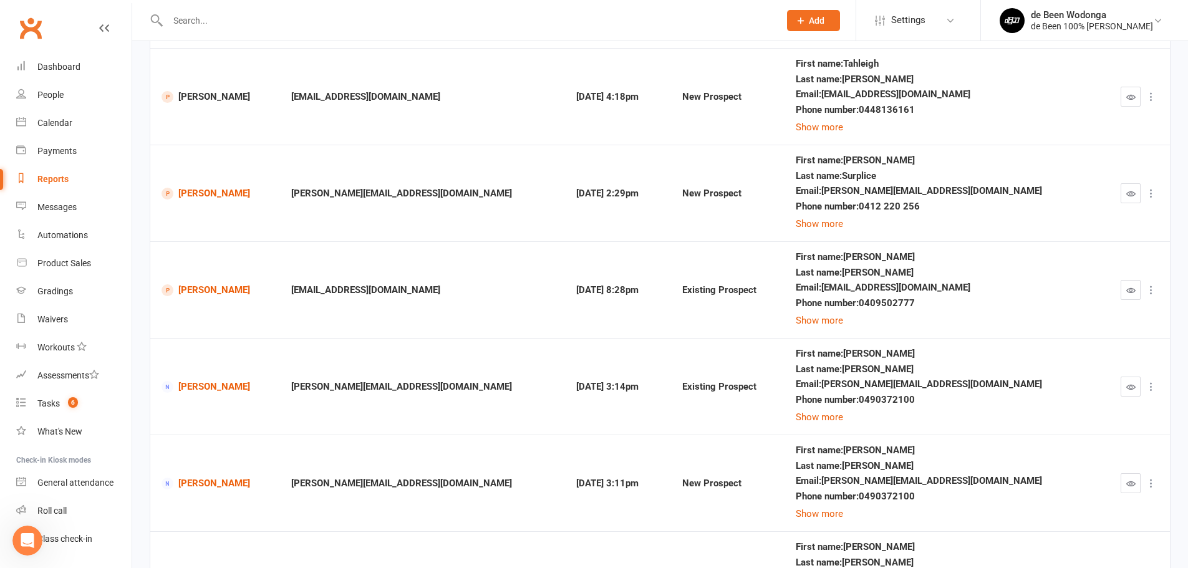
scroll to position [358, 0]
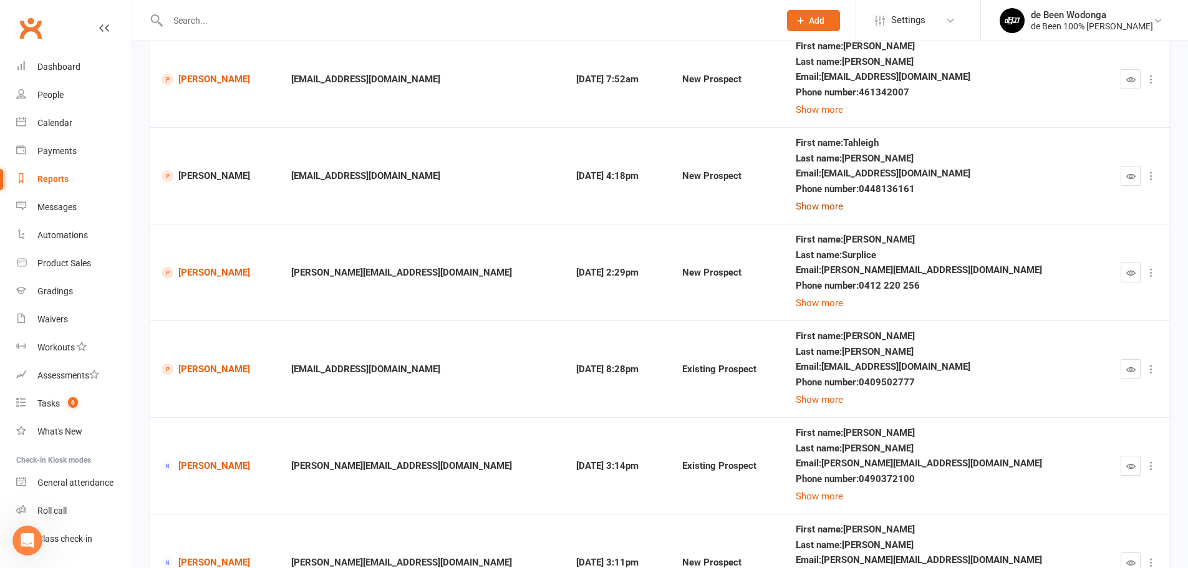
click at [818, 208] on button "Show more" at bounding box center [819, 206] width 47 height 15
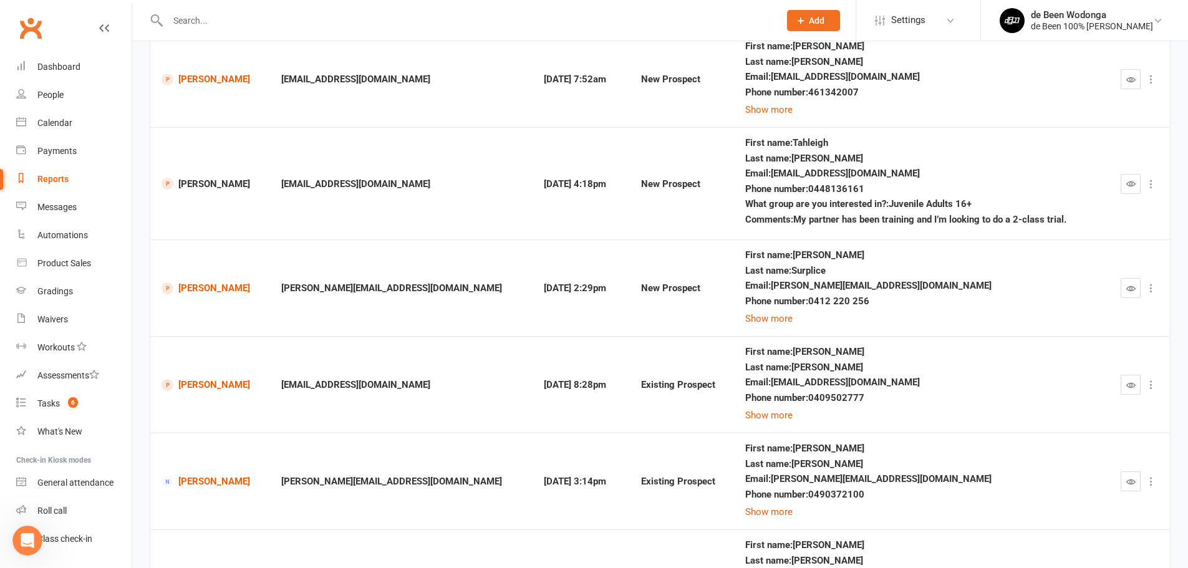
click at [229, 25] on input "text" at bounding box center [467, 20] width 607 height 17
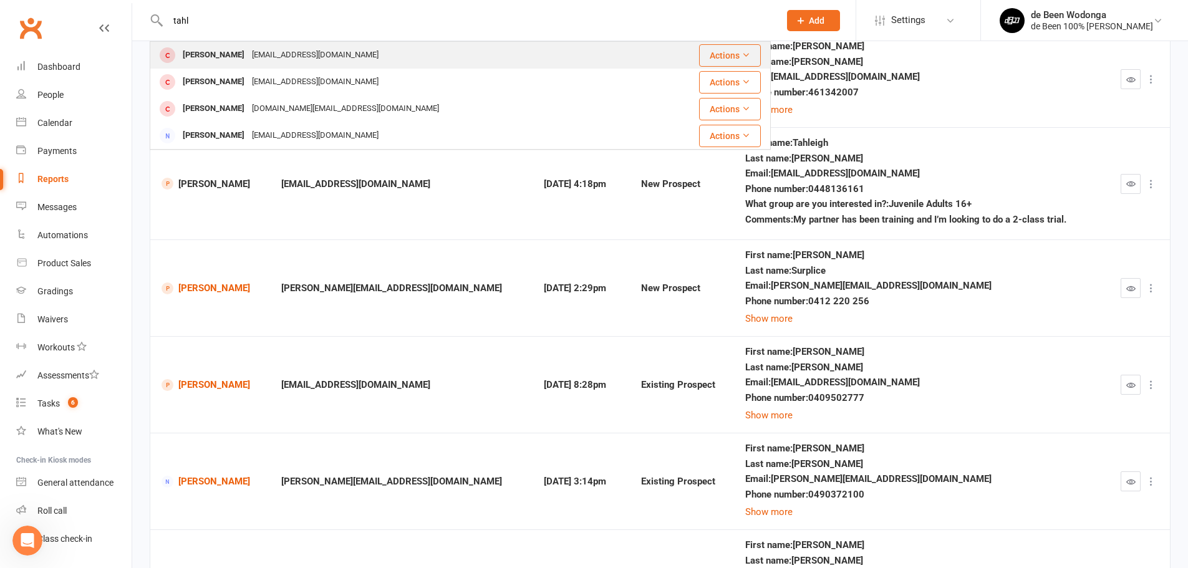
type input "tahl"
click at [221, 57] on div "[PERSON_NAME]" at bounding box center [213, 55] width 69 height 18
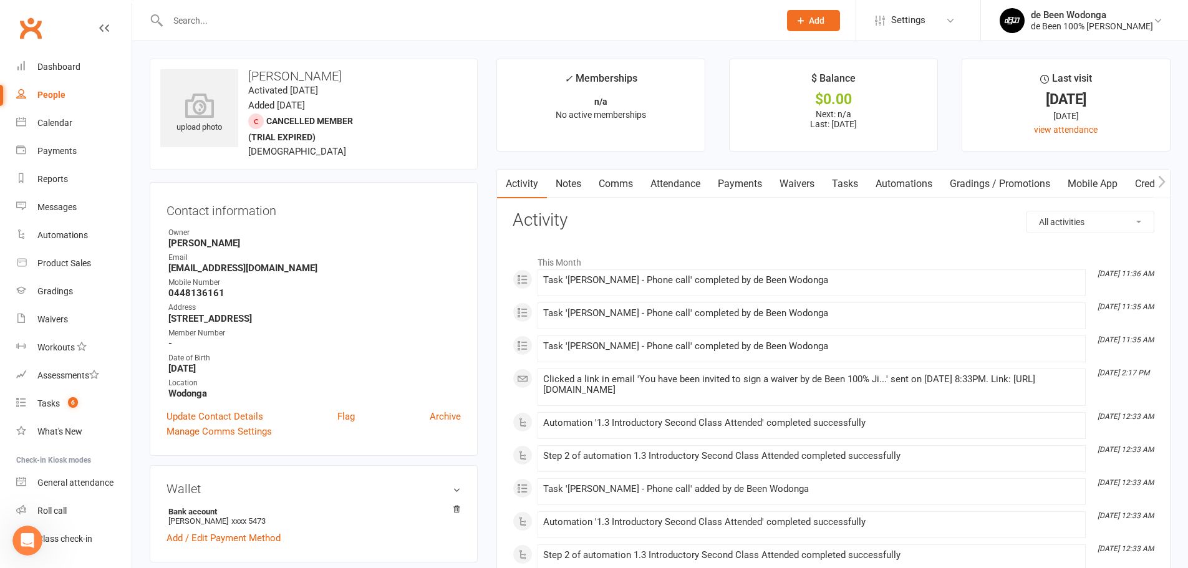
click at [624, 185] on link "Comms" at bounding box center [616, 184] width 52 height 29
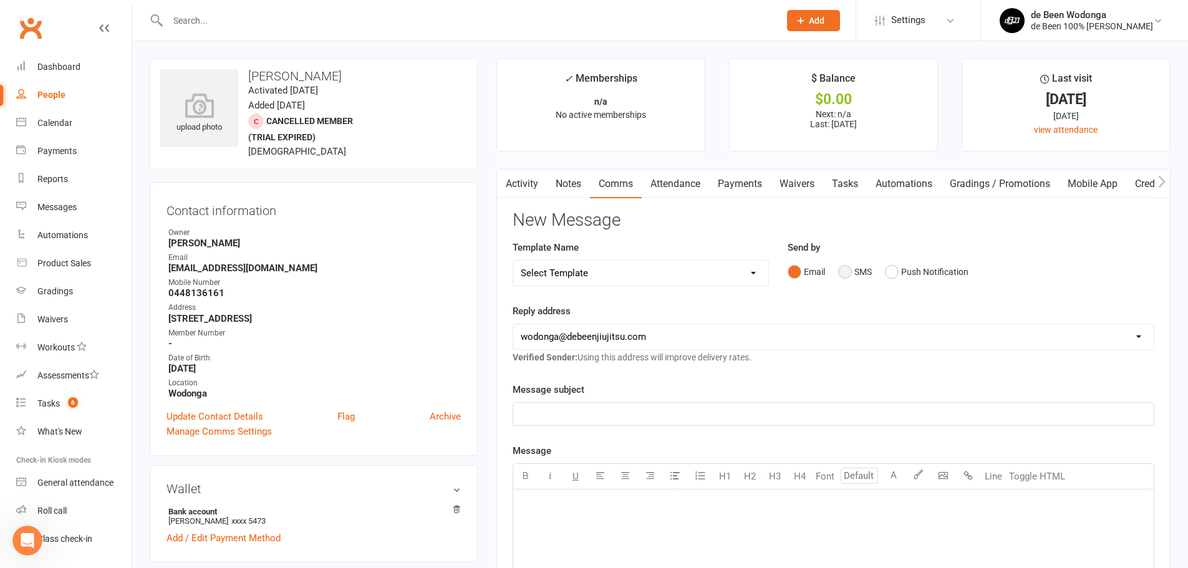
click at [847, 270] on button "SMS" at bounding box center [855, 272] width 34 height 24
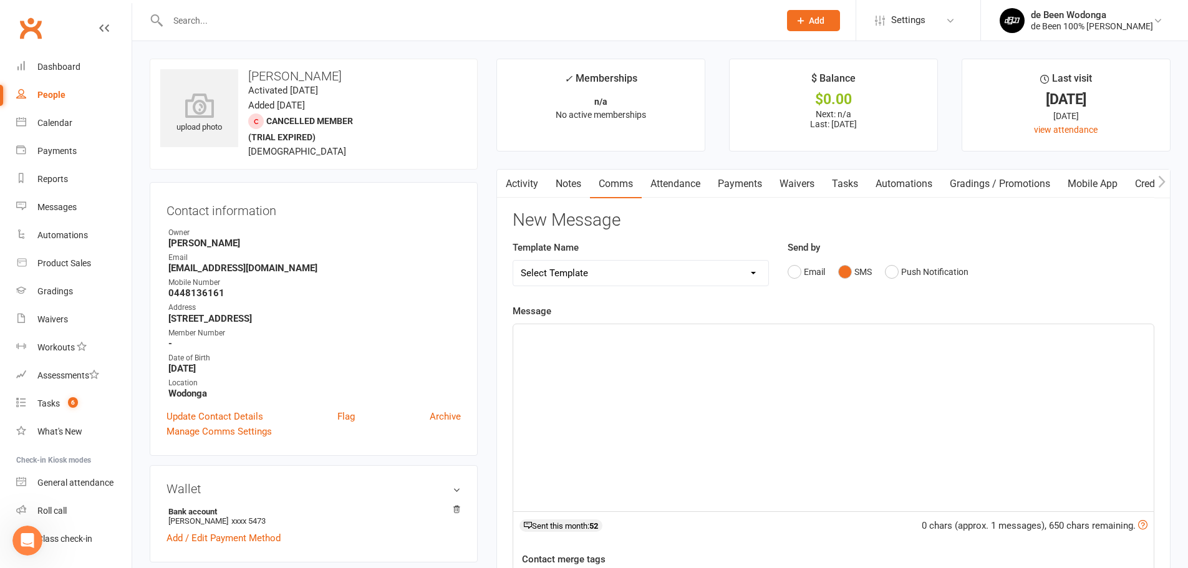
click at [708, 349] on div "﻿" at bounding box center [833, 417] width 640 height 187
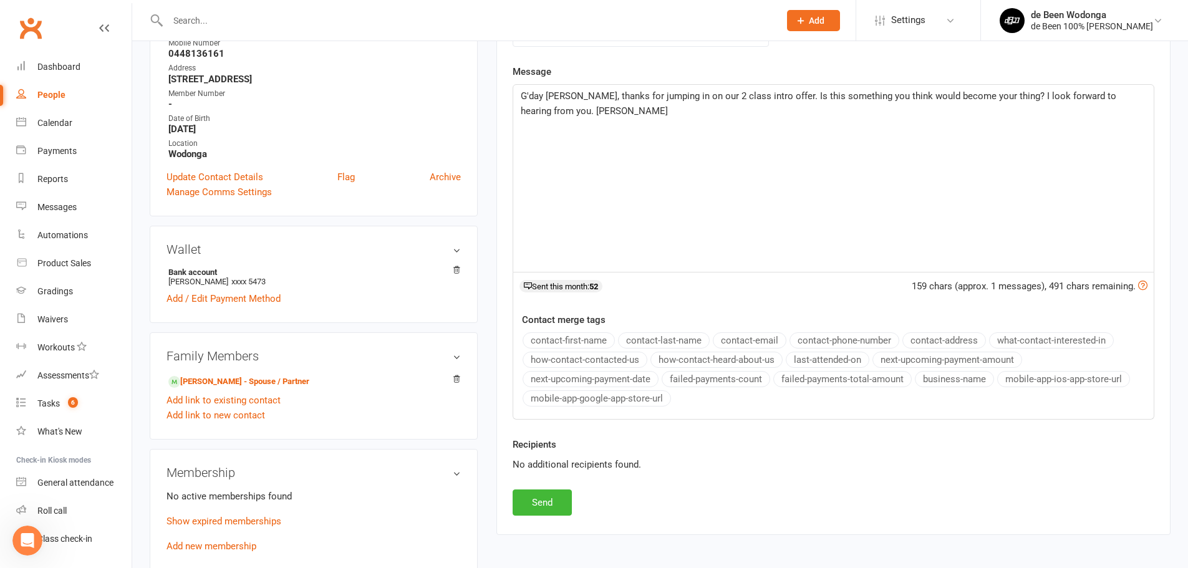
scroll to position [249, 0]
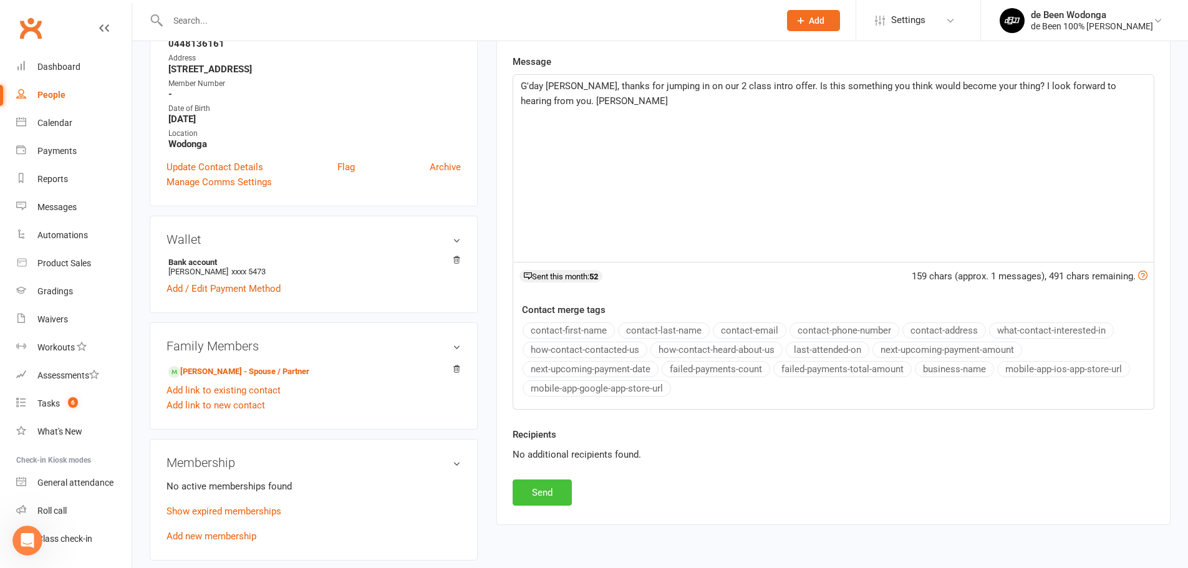
click at [551, 494] on button "Send" at bounding box center [542, 492] width 59 height 26
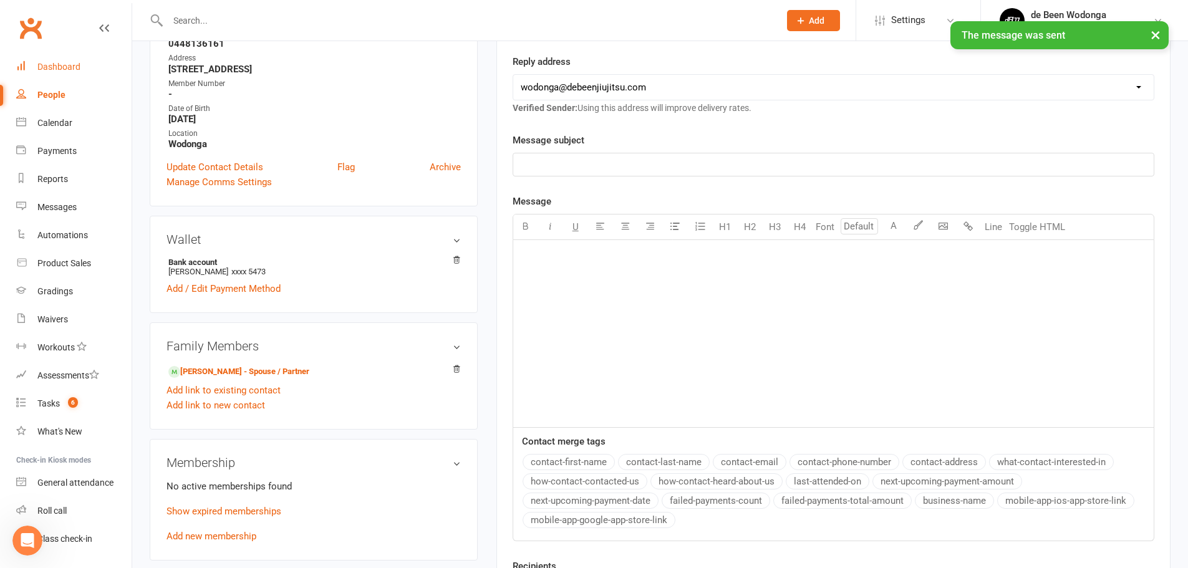
click at [72, 69] on div "Dashboard" at bounding box center [58, 67] width 43 height 10
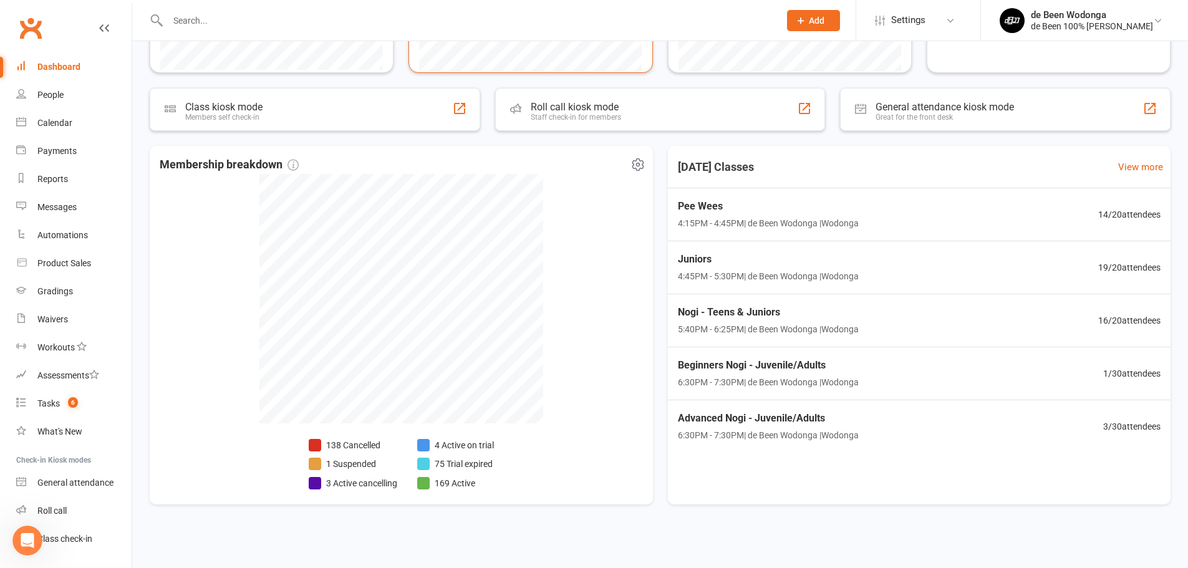
scroll to position [358, 0]
